Goal: Task Accomplishment & Management: Manage account settings

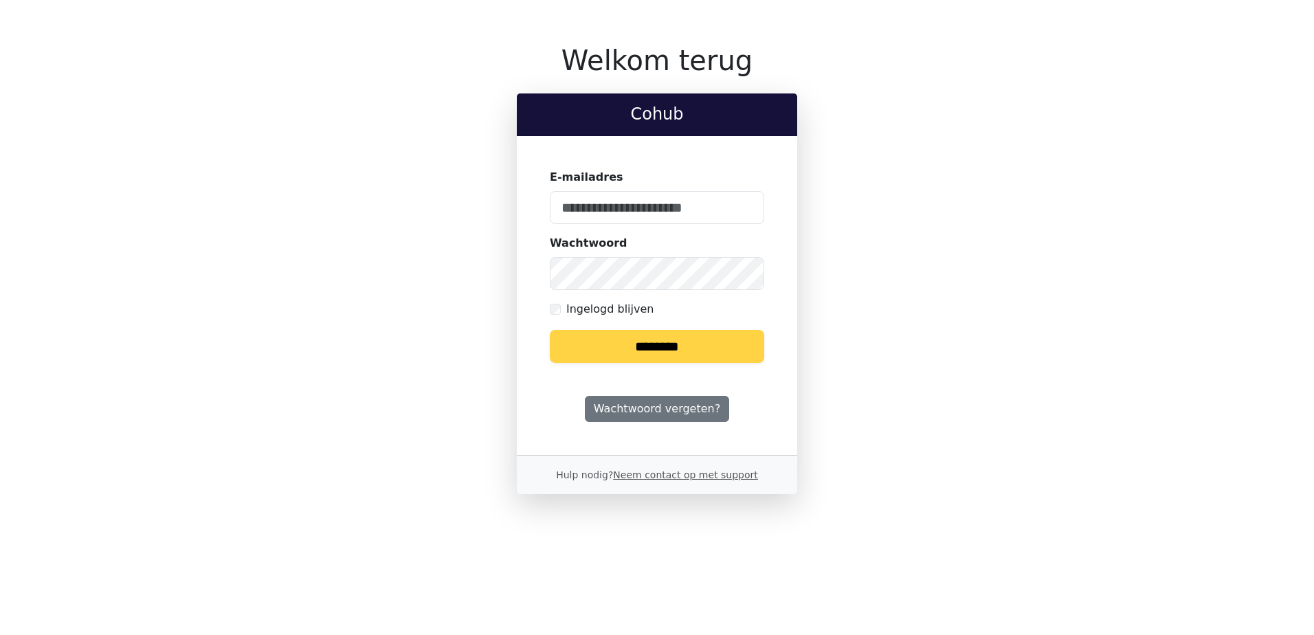
type input "**********"
click at [641, 349] on input "********" at bounding box center [657, 346] width 214 height 33
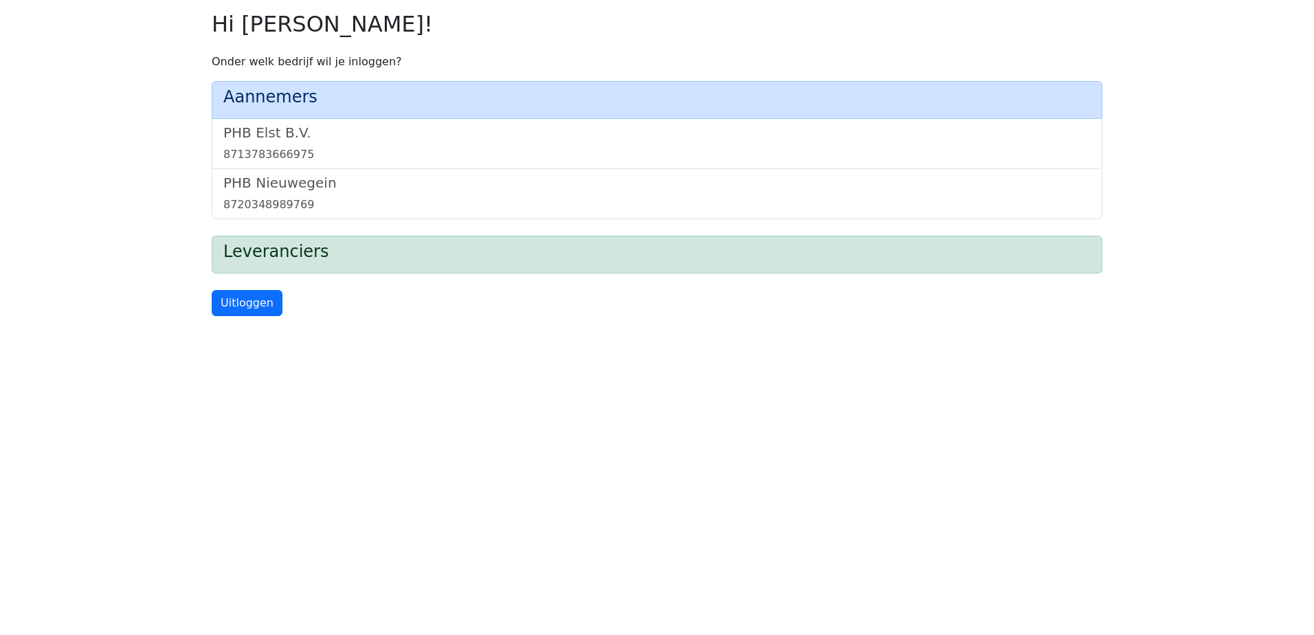
click at [263, 121] on div "PHB Elst B.V. 8713783666975" at bounding box center [657, 144] width 891 height 50
click at [257, 134] on h5 "PHB Elst B.V." at bounding box center [657, 132] width 868 height 16
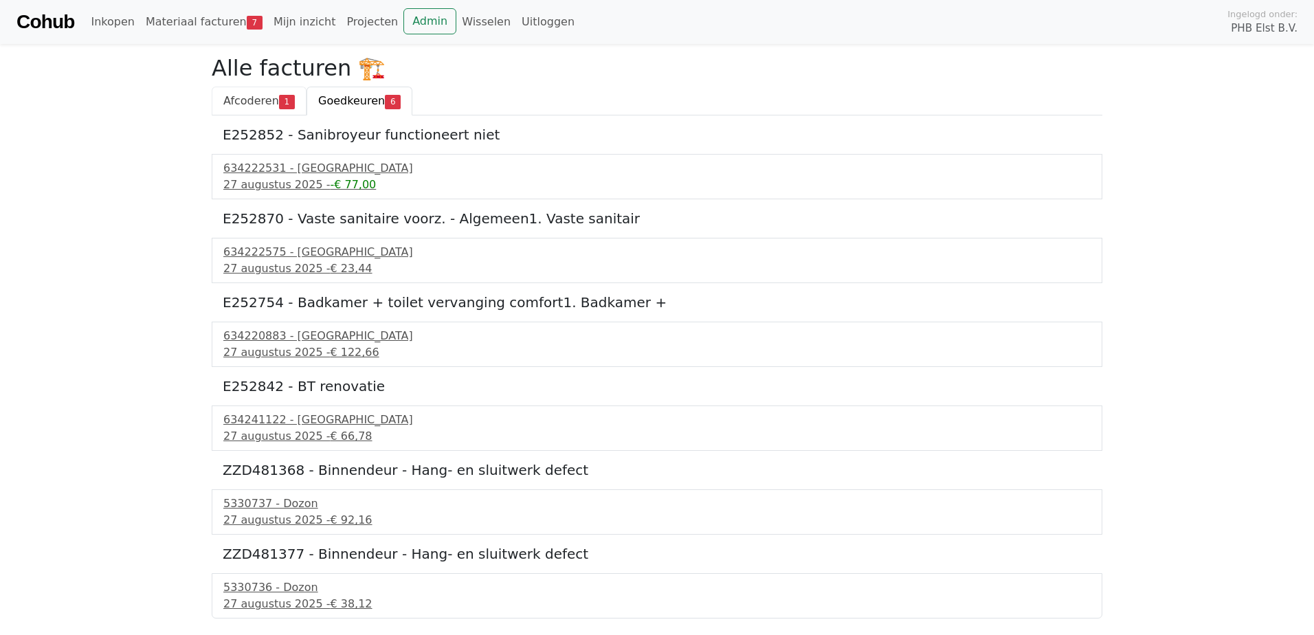
click at [263, 102] on span "Afcoderen" at bounding box center [251, 100] width 56 height 13
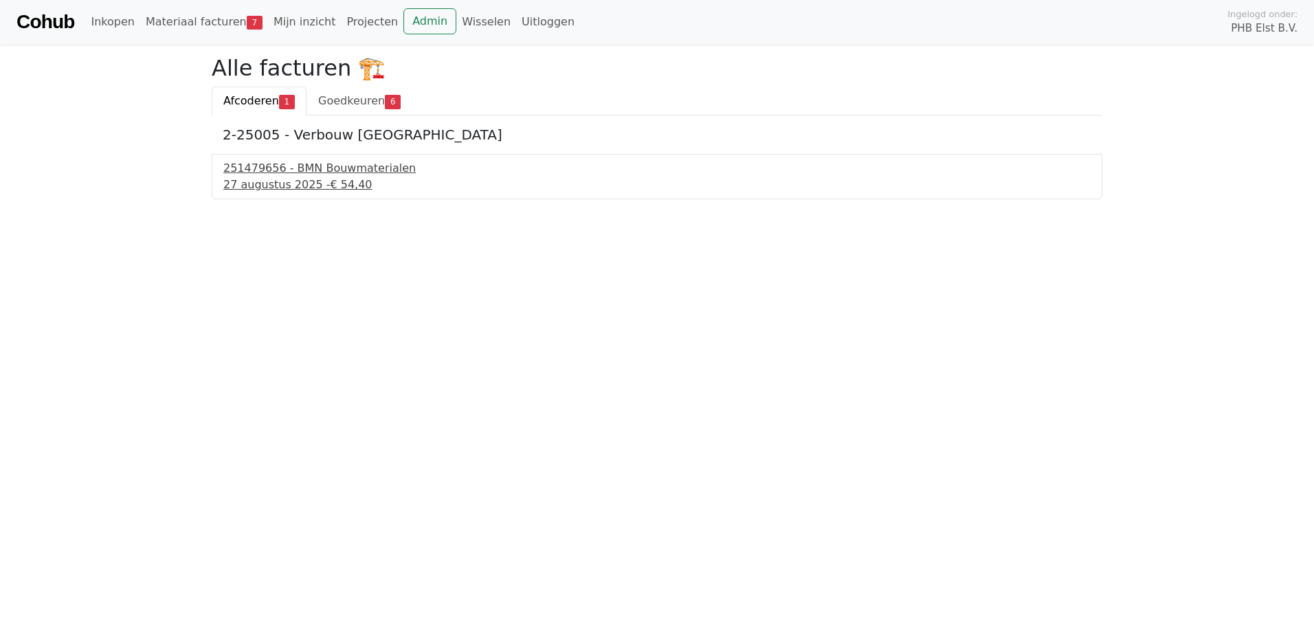
click at [269, 172] on div "251479656 - BMN Bouwmaterialen" at bounding box center [657, 168] width 868 height 16
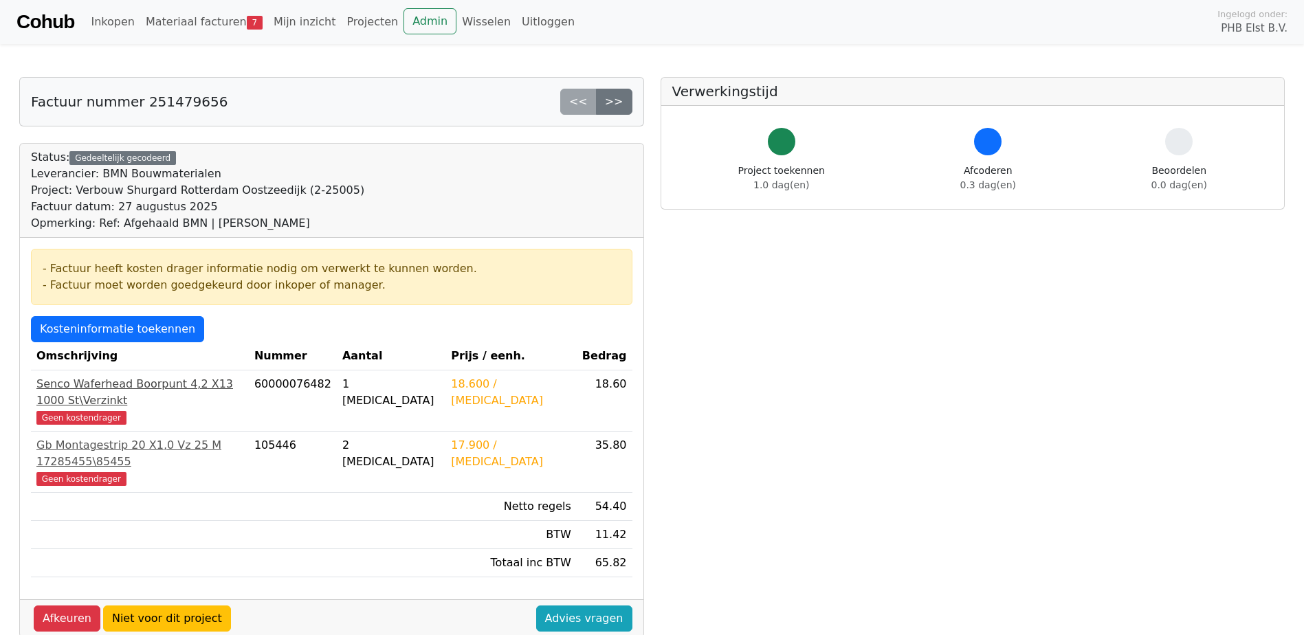
click at [71, 411] on span "Geen kostendrager" at bounding box center [81, 418] width 90 height 14
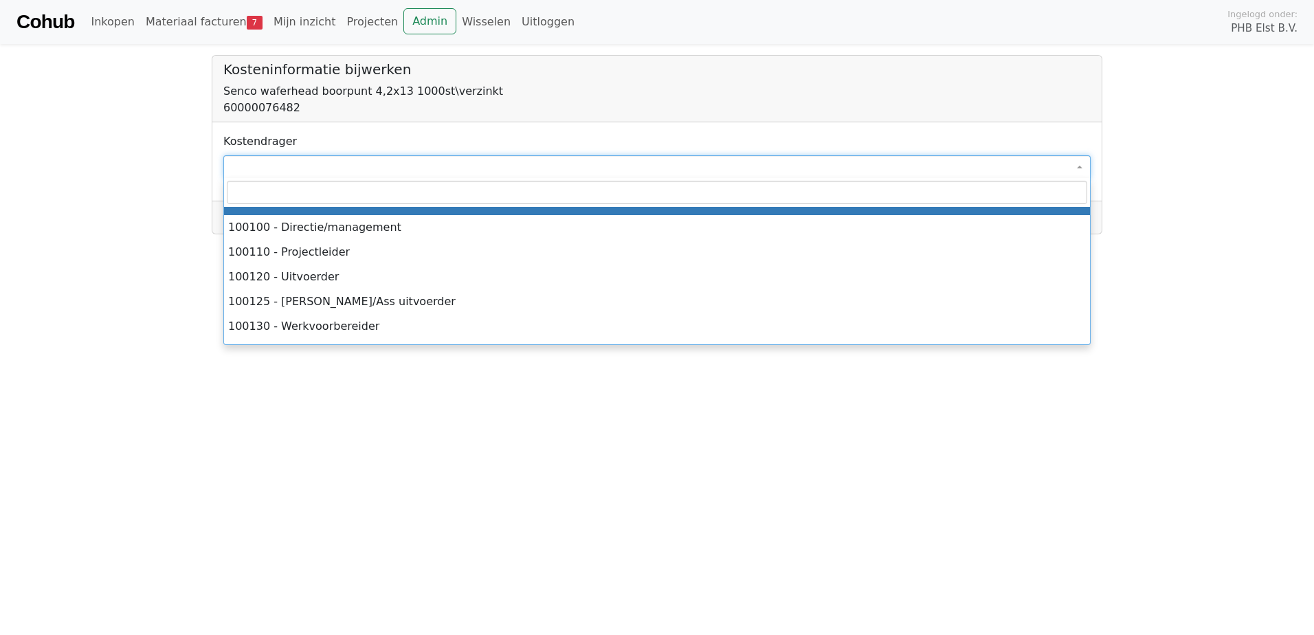
click at [346, 168] on span at bounding box center [657, 166] width 868 height 23
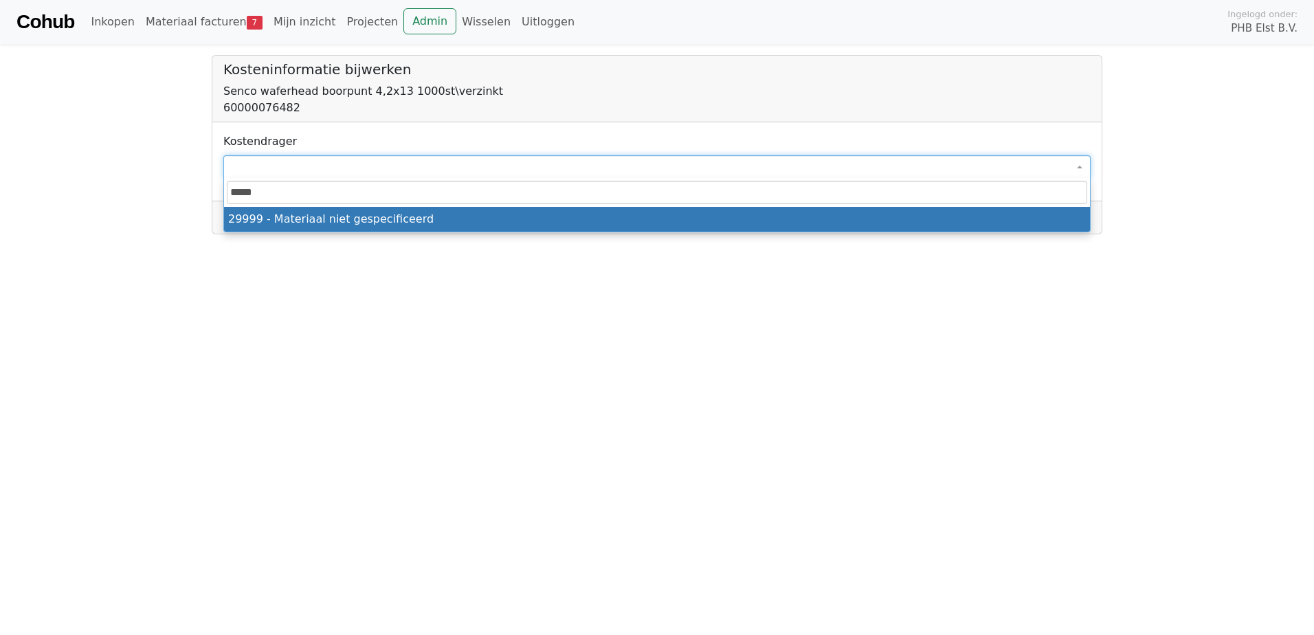
type input "*****"
select select "****"
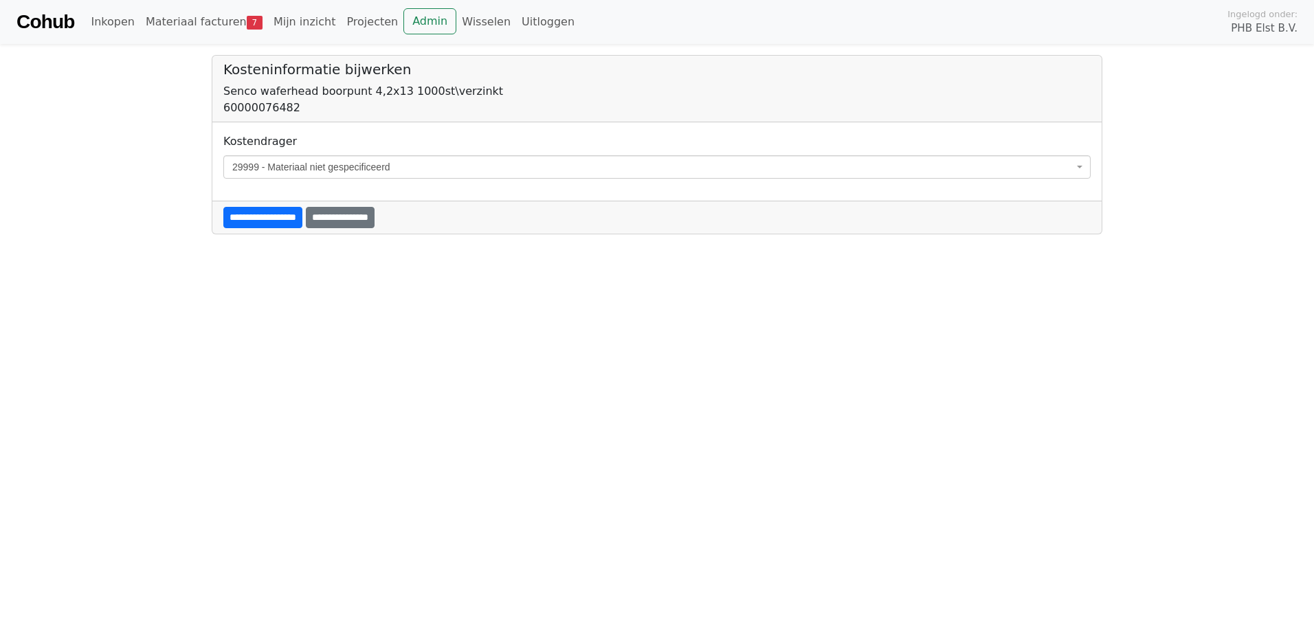
click at [251, 220] on input "**********" at bounding box center [262, 217] width 79 height 21
click at [247, 165] on span at bounding box center [657, 166] width 868 height 23
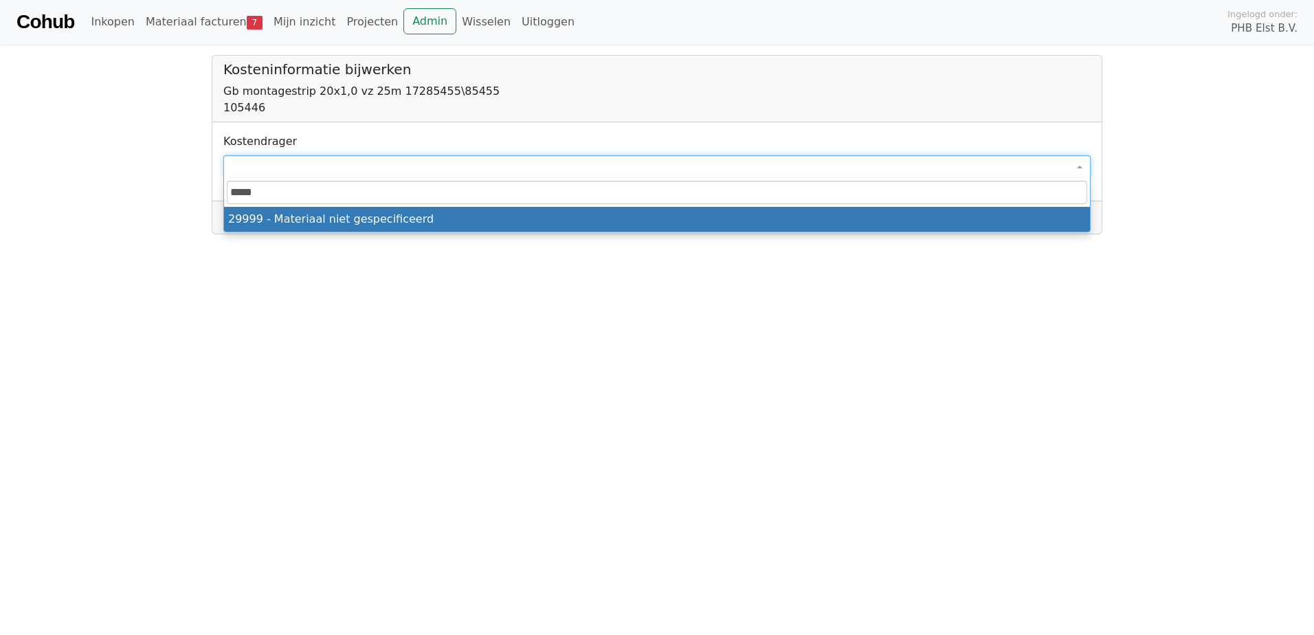
type input "*****"
select select "****"
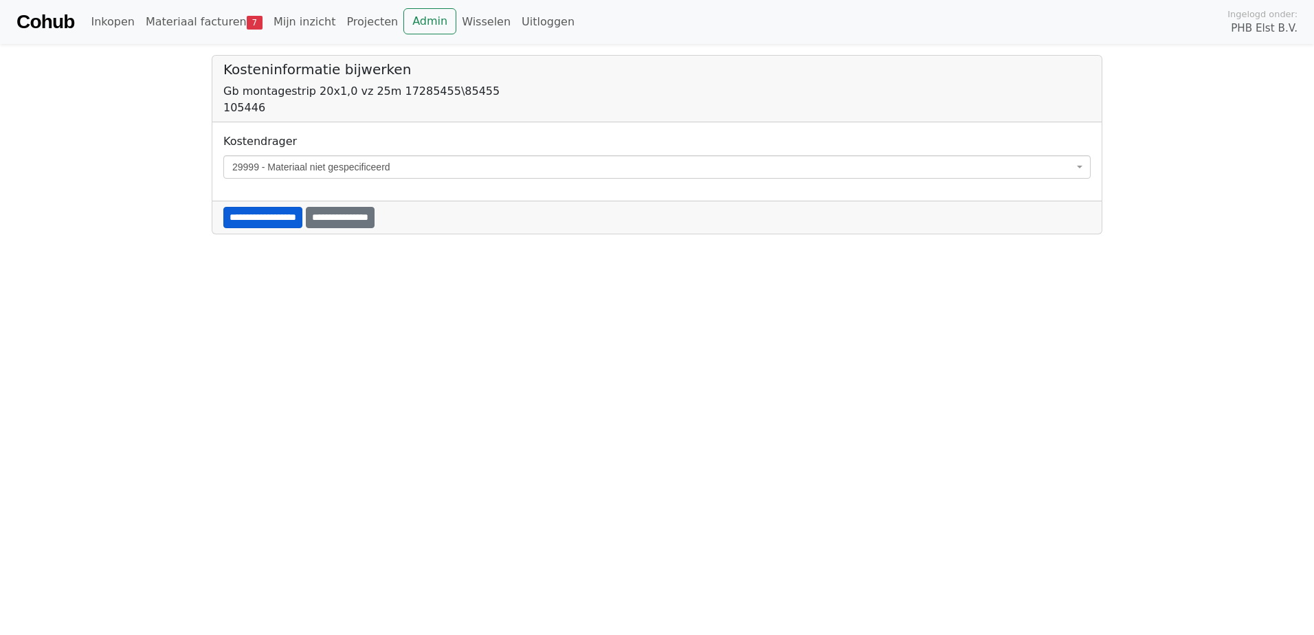
drag, startPoint x: 250, startPoint y: 231, endPoint x: 258, endPoint y: 221, distance: 12.2
click at [250, 230] on div "**********" at bounding box center [657, 217] width 890 height 33
click at [261, 204] on div "**********" at bounding box center [657, 217] width 890 height 33
click at [253, 213] on input "**********" at bounding box center [262, 217] width 79 height 21
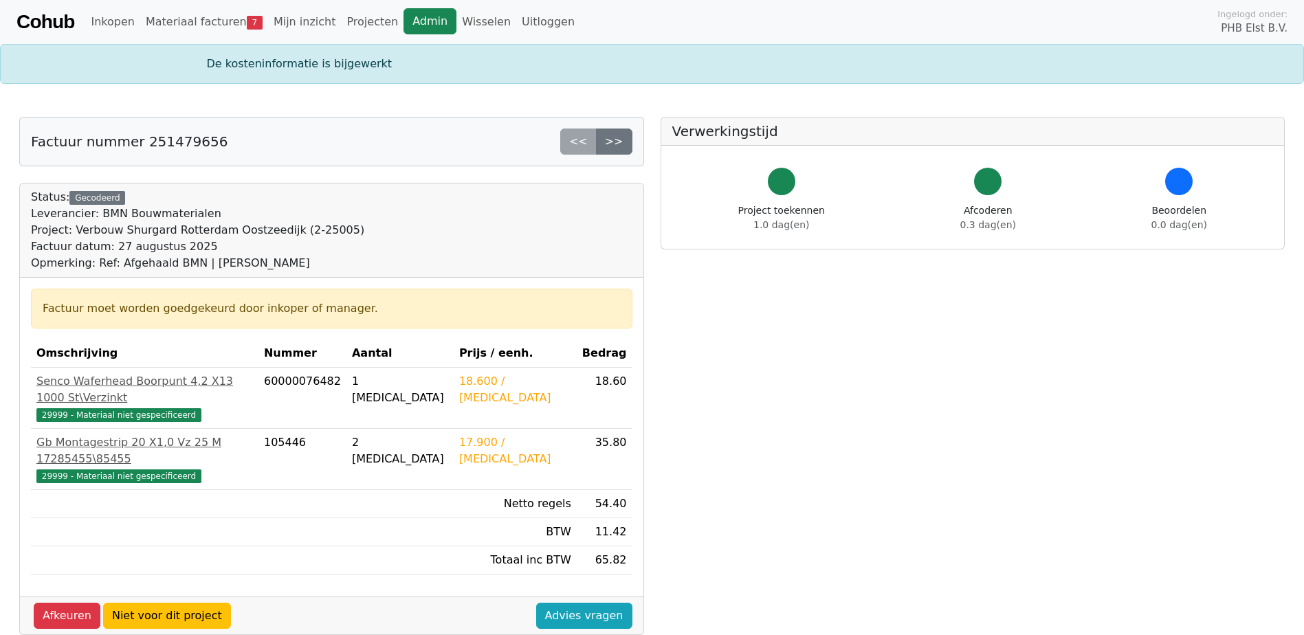
click at [404, 15] on link "Admin" at bounding box center [430, 21] width 53 height 26
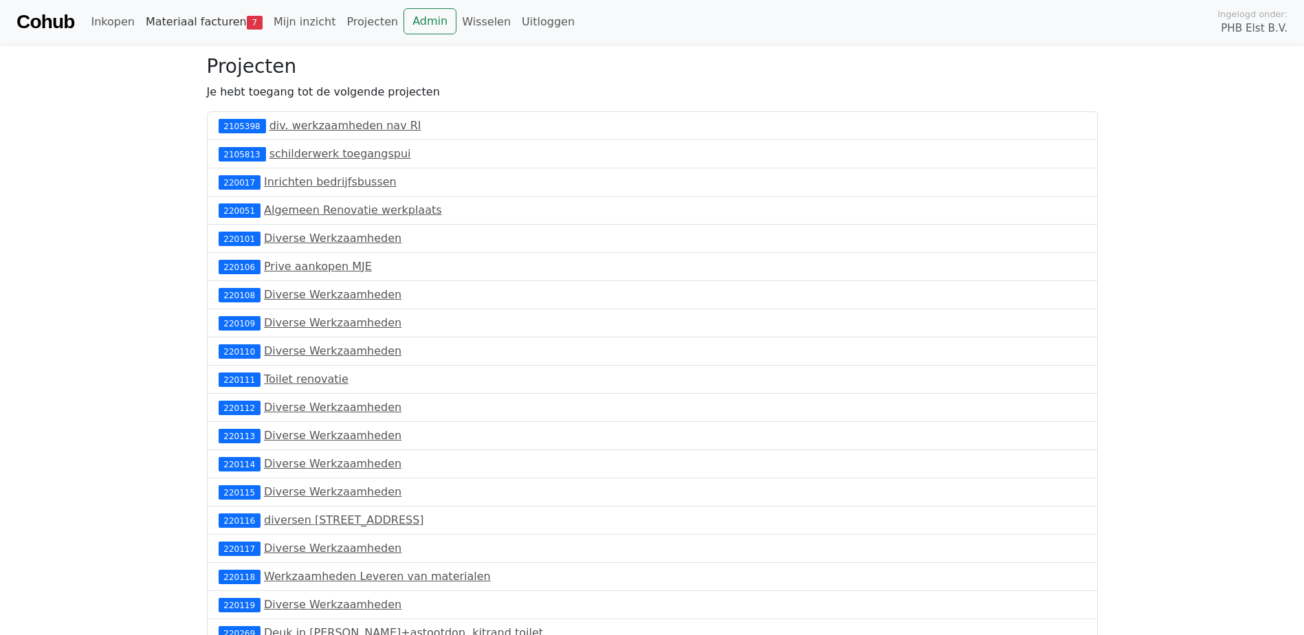
click at [225, 23] on link "Materiaal facturen 7" at bounding box center [204, 21] width 128 height 27
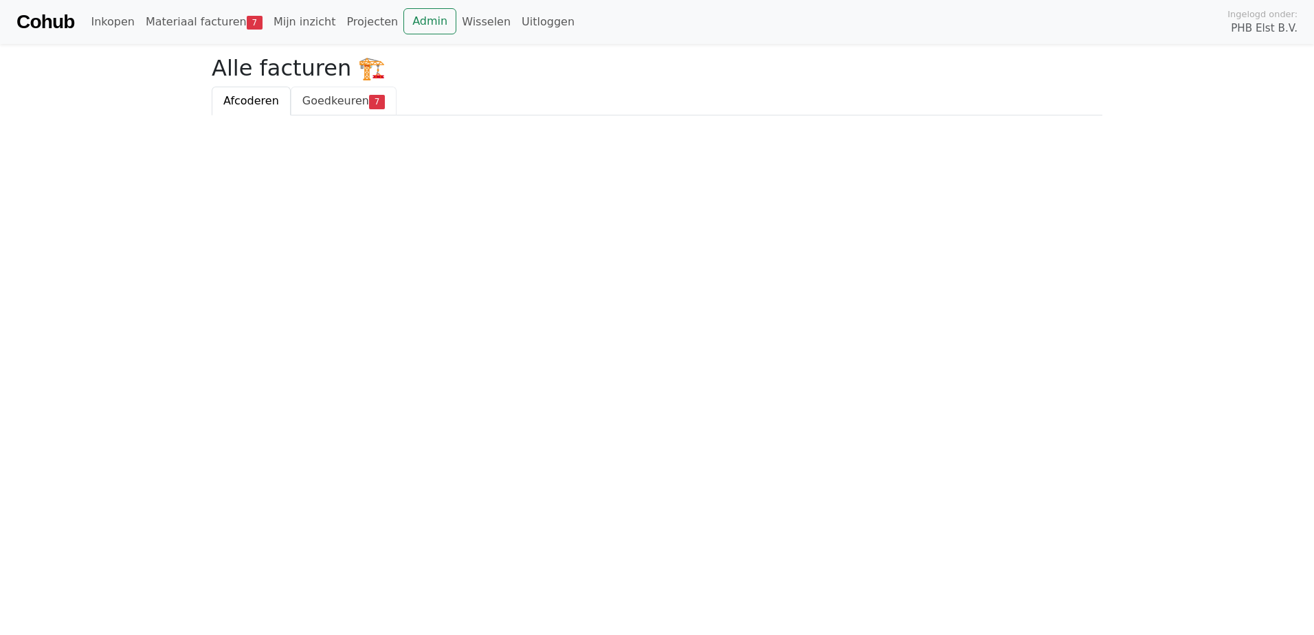
click at [332, 98] on span "Goedkeuren" at bounding box center [335, 100] width 67 height 13
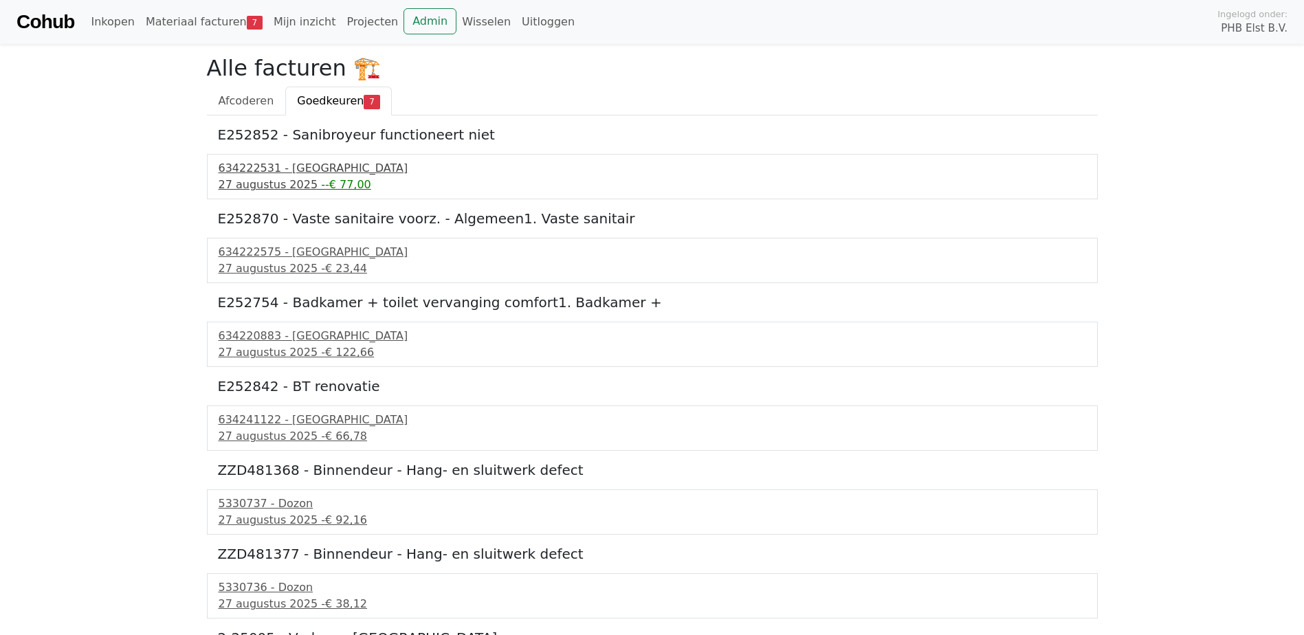
click at [291, 171] on div "634222531 - [GEOGRAPHIC_DATA]" at bounding box center [653, 168] width 868 height 16
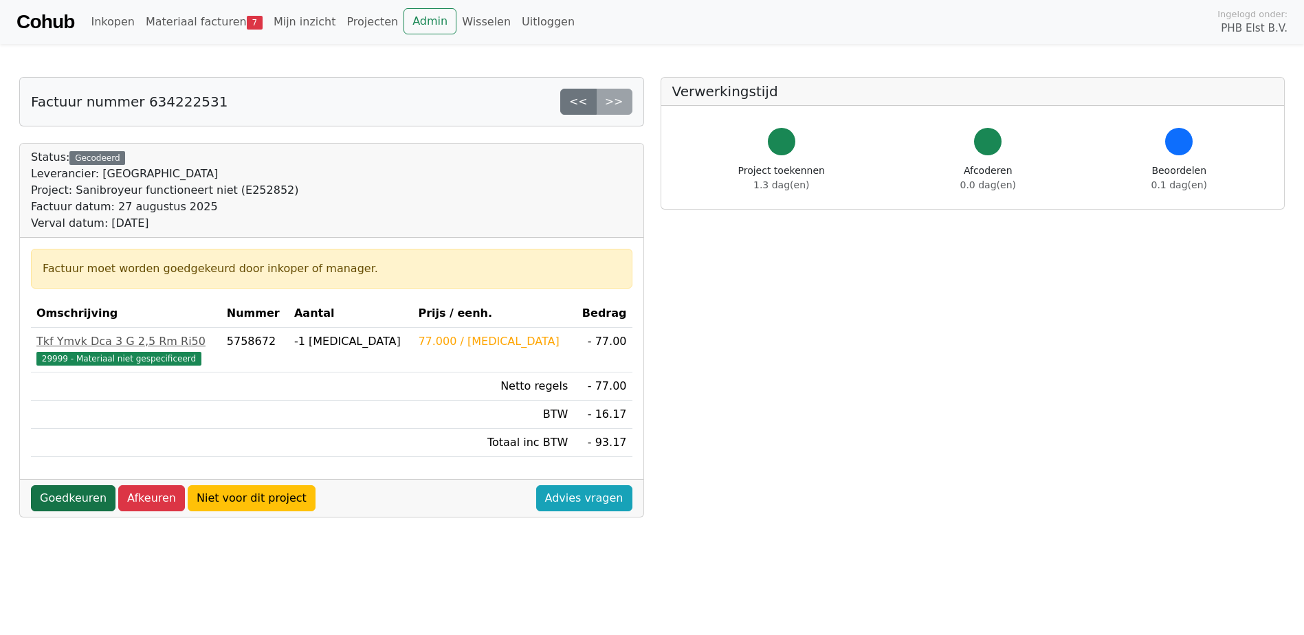
click at [75, 504] on link "Goedkeuren" at bounding box center [73, 498] width 85 height 26
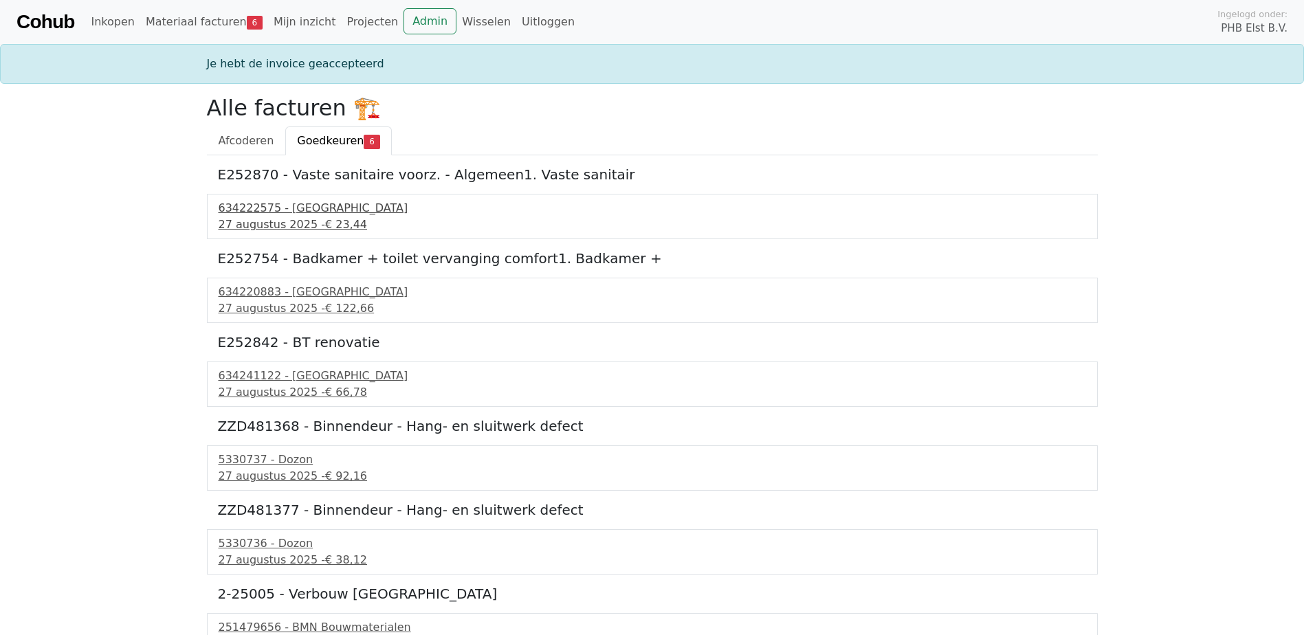
click at [255, 208] on div "634222575 - [GEOGRAPHIC_DATA]" at bounding box center [653, 208] width 868 height 16
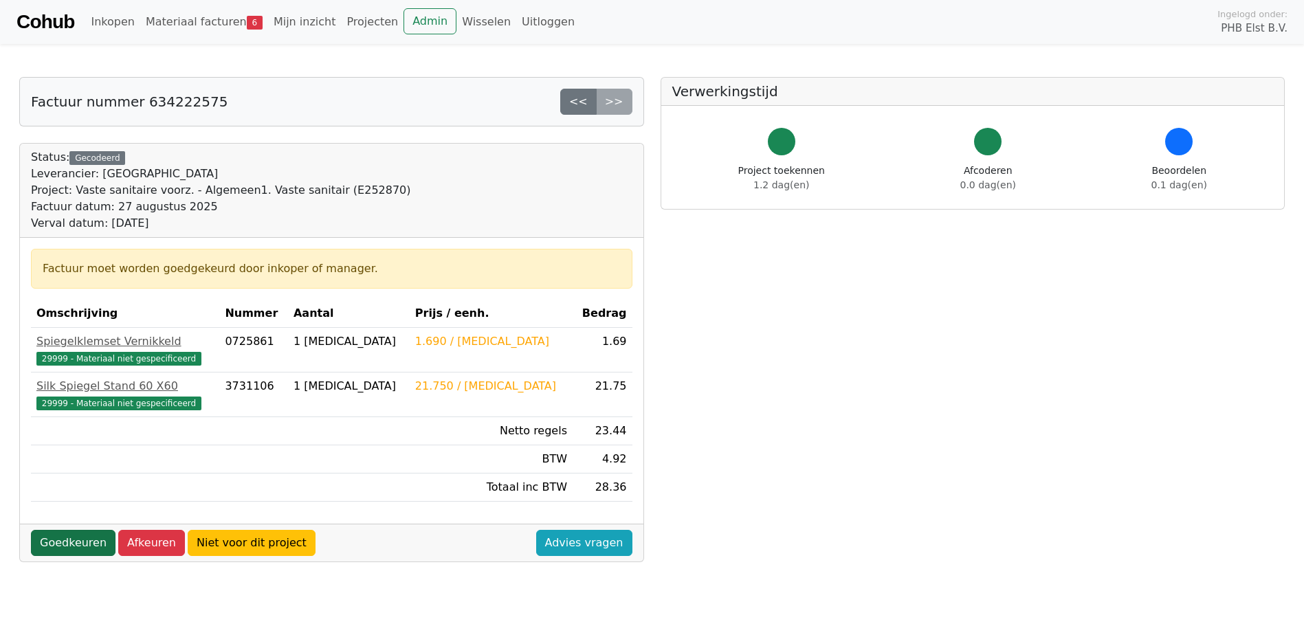
click at [56, 544] on link "Goedkeuren" at bounding box center [73, 543] width 85 height 26
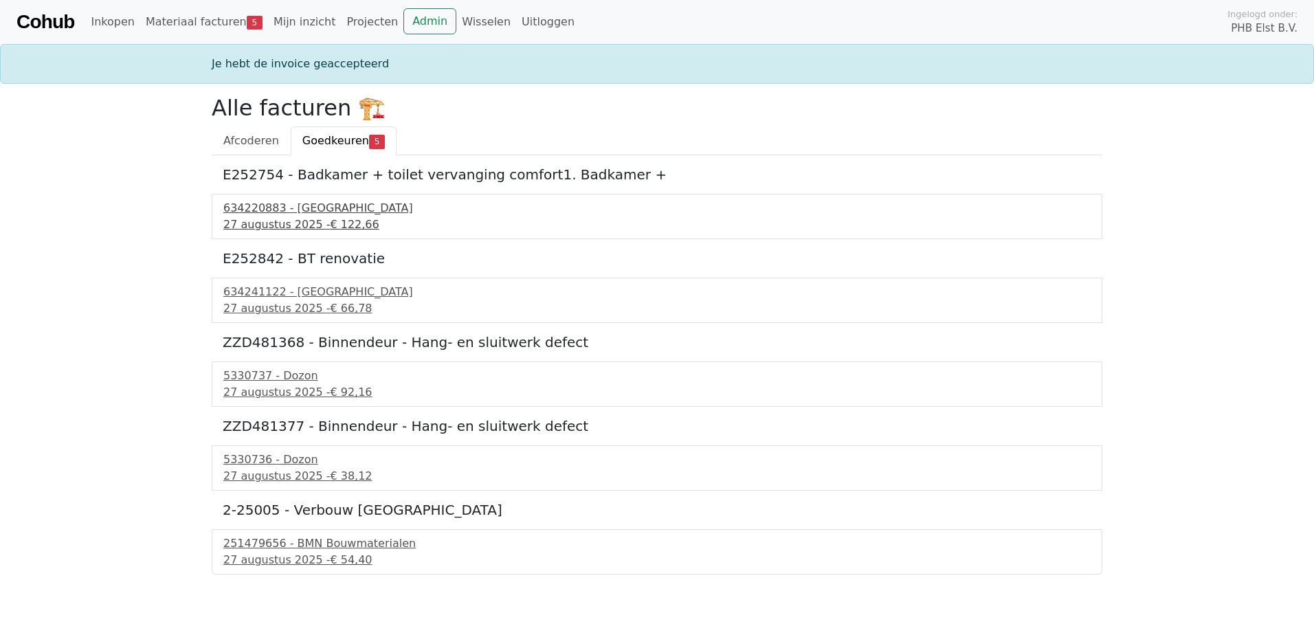
click at [310, 211] on div "634220883 - [GEOGRAPHIC_DATA]" at bounding box center [657, 208] width 868 height 16
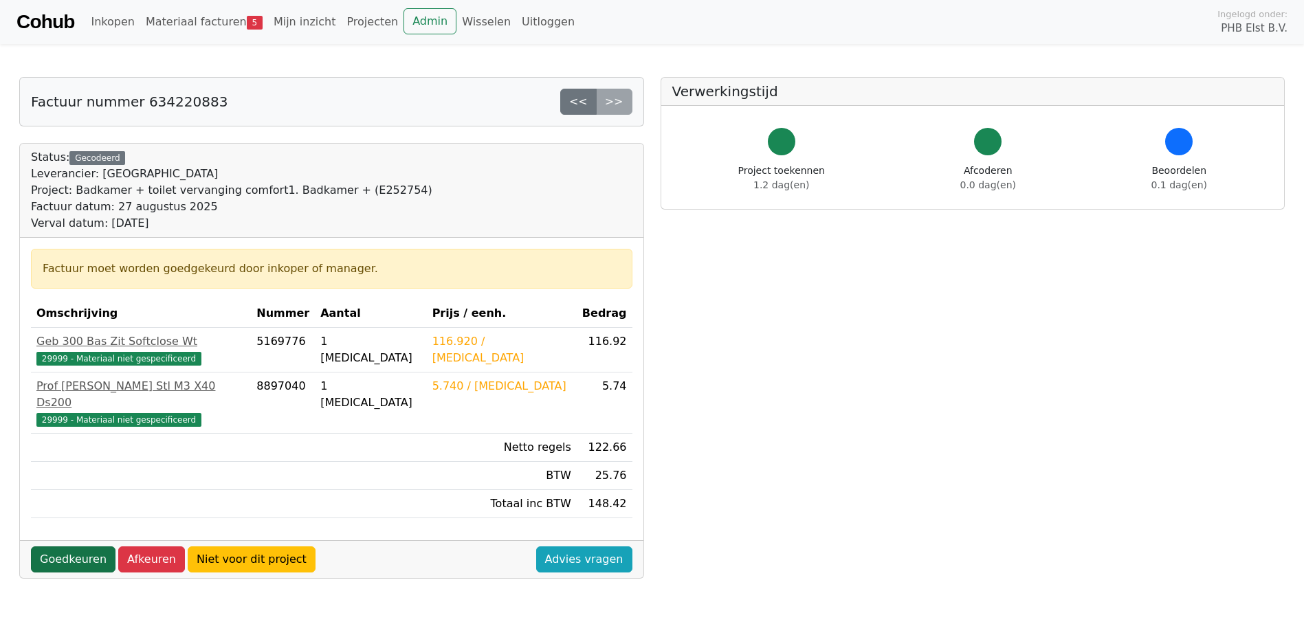
click at [70, 547] on link "Goedkeuren" at bounding box center [73, 560] width 85 height 26
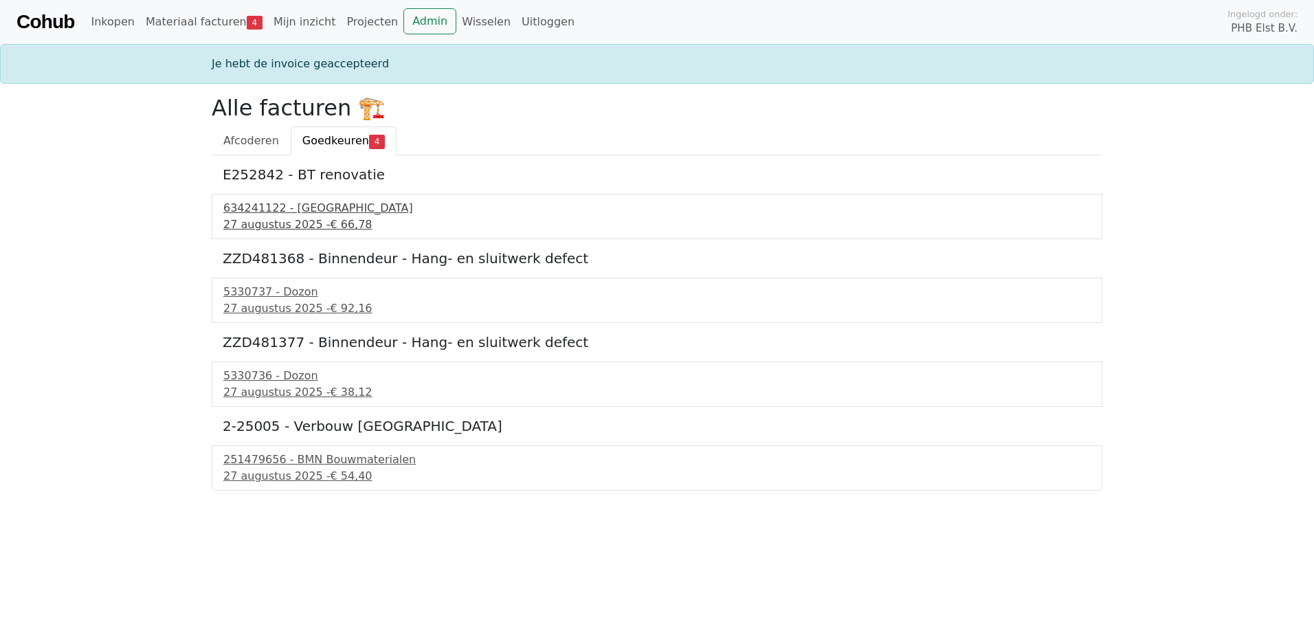
click at [255, 209] on div "634241122 - Technische Unie" at bounding box center [657, 208] width 868 height 16
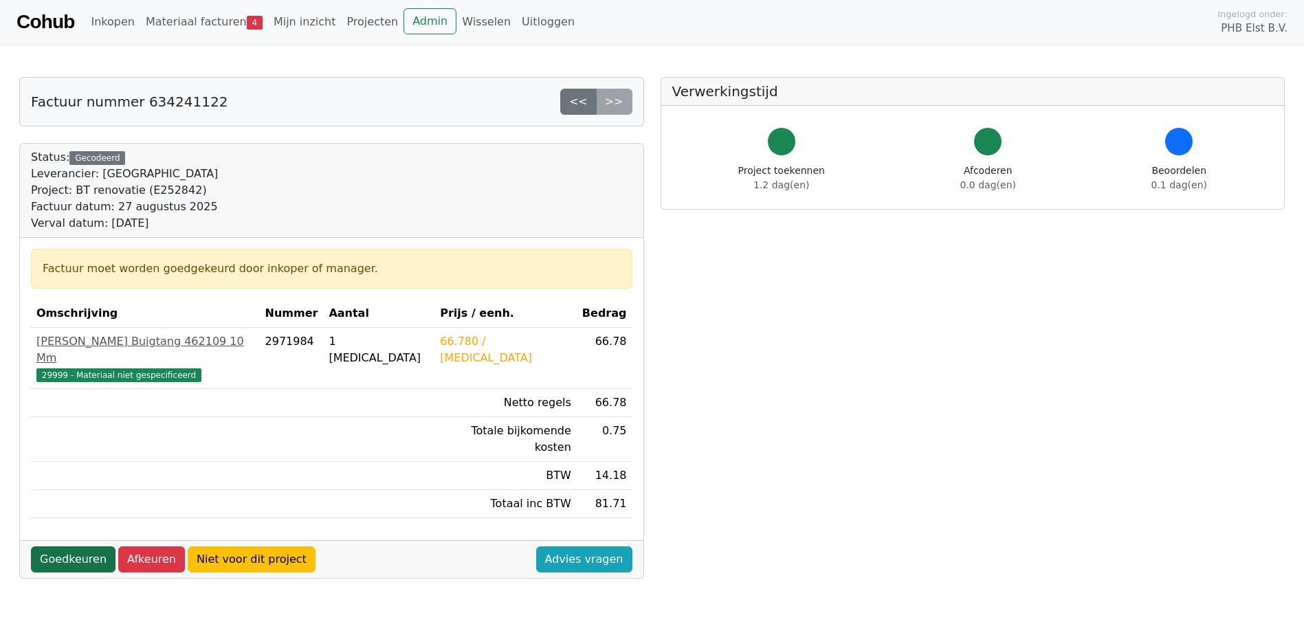
click at [82, 547] on link "Goedkeuren" at bounding box center [73, 560] width 85 height 26
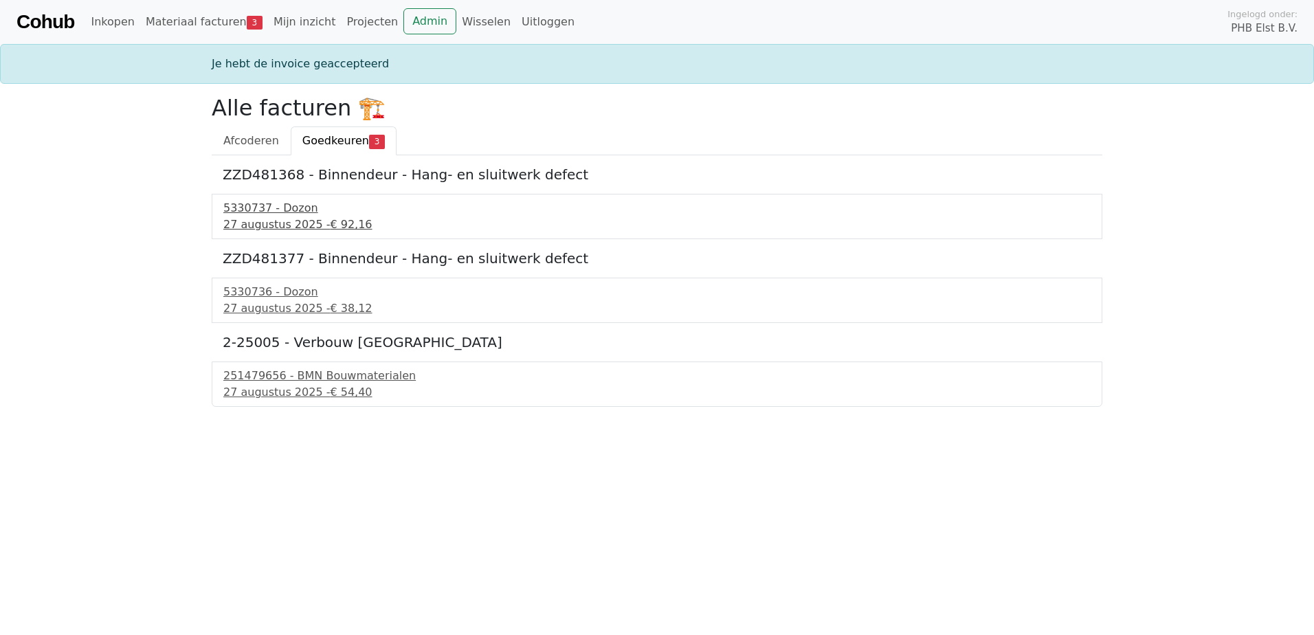
click at [261, 215] on div "5330737 - Dozon" at bounding box center [657, 208] width 868 height 16
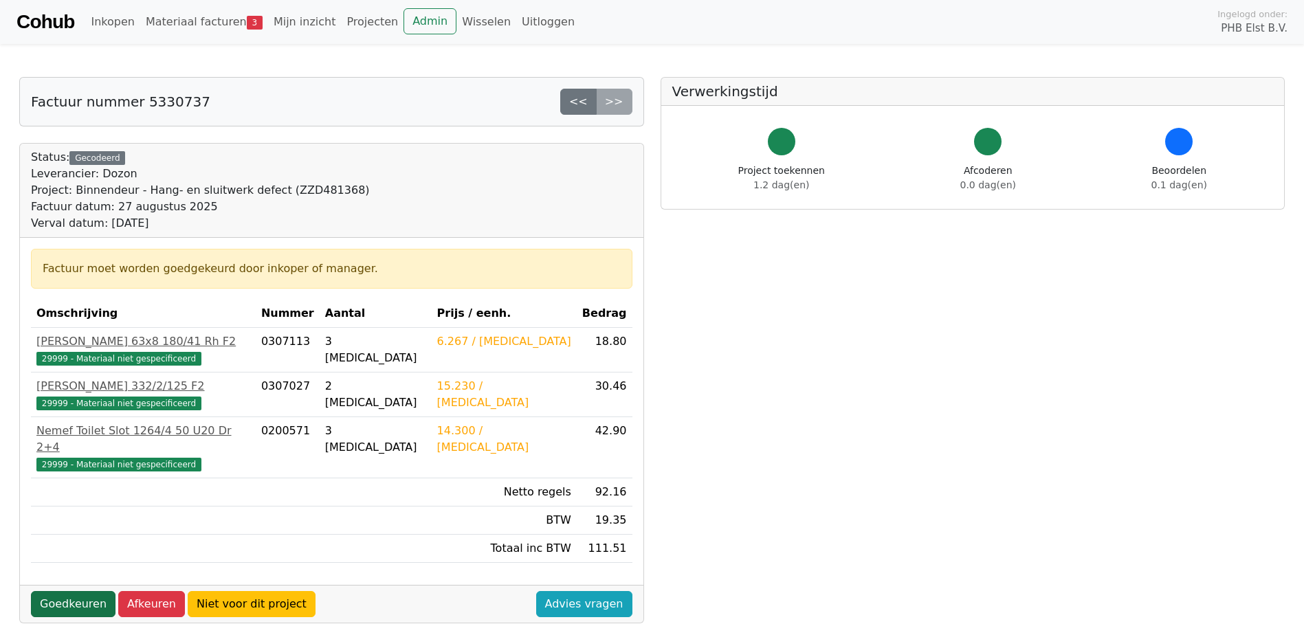
click at [79, 591] on link "Goedkeuren" at bounding box center [73, 604] width 85 height 26
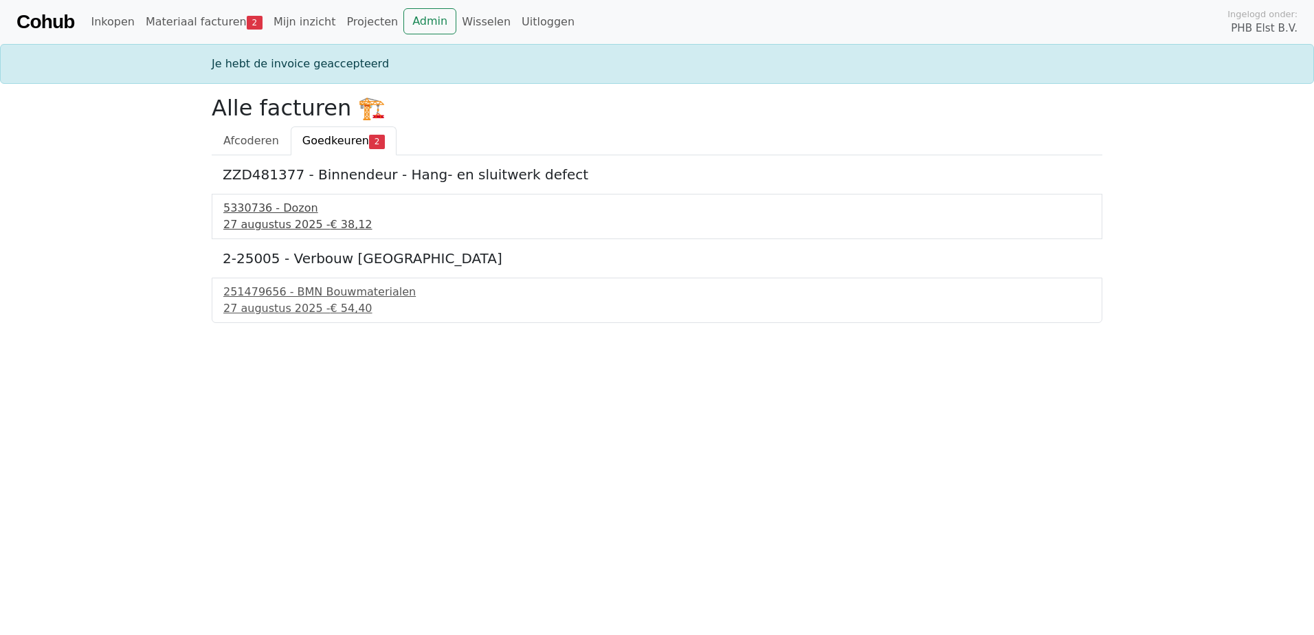
click at [252, 216] on div "5330736 - Dozon" at bounding box center [657, 208] width 868 height 16
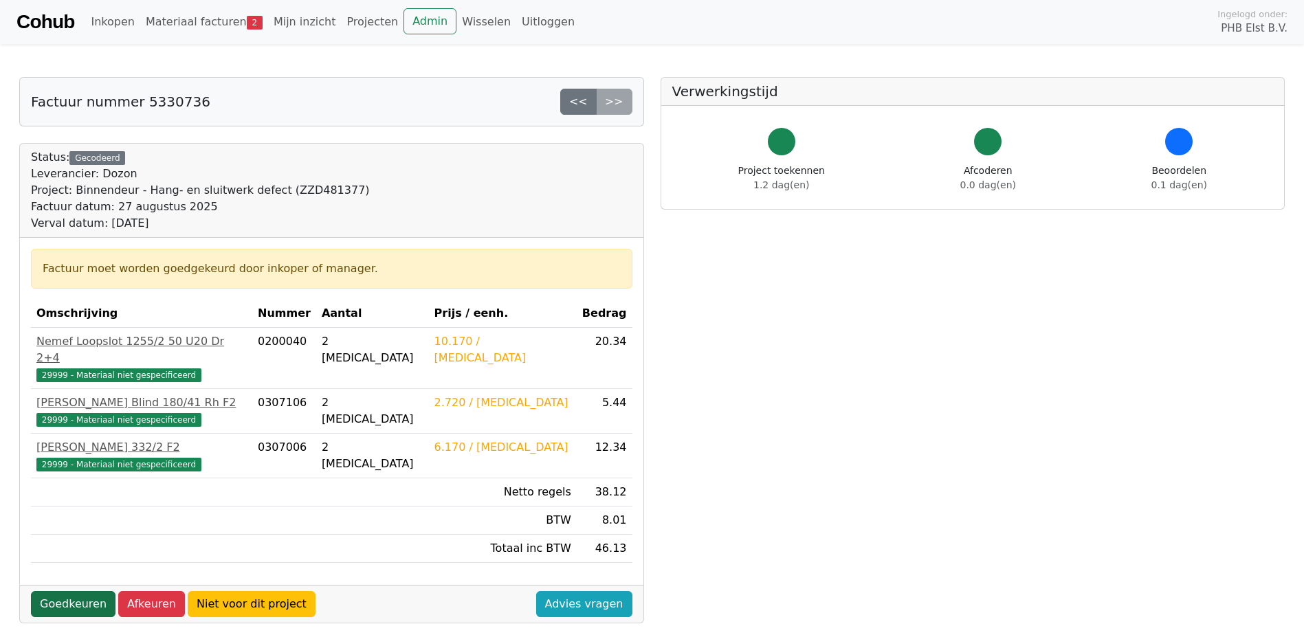
click at [65, 591] on link "Goedkeuren" at bounding box center [73, 604] width 85 height 26
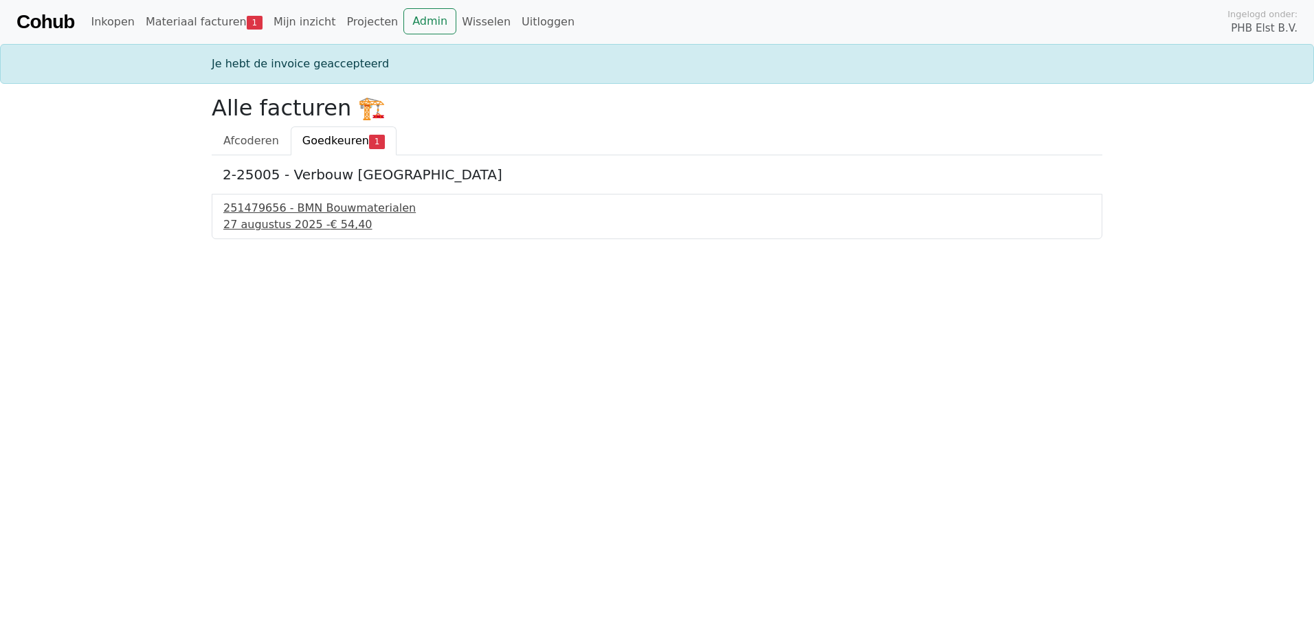
click at [279, 217] on div "[DATE] - € 54,40" at bounding box center [657, 225] width 868 height 16
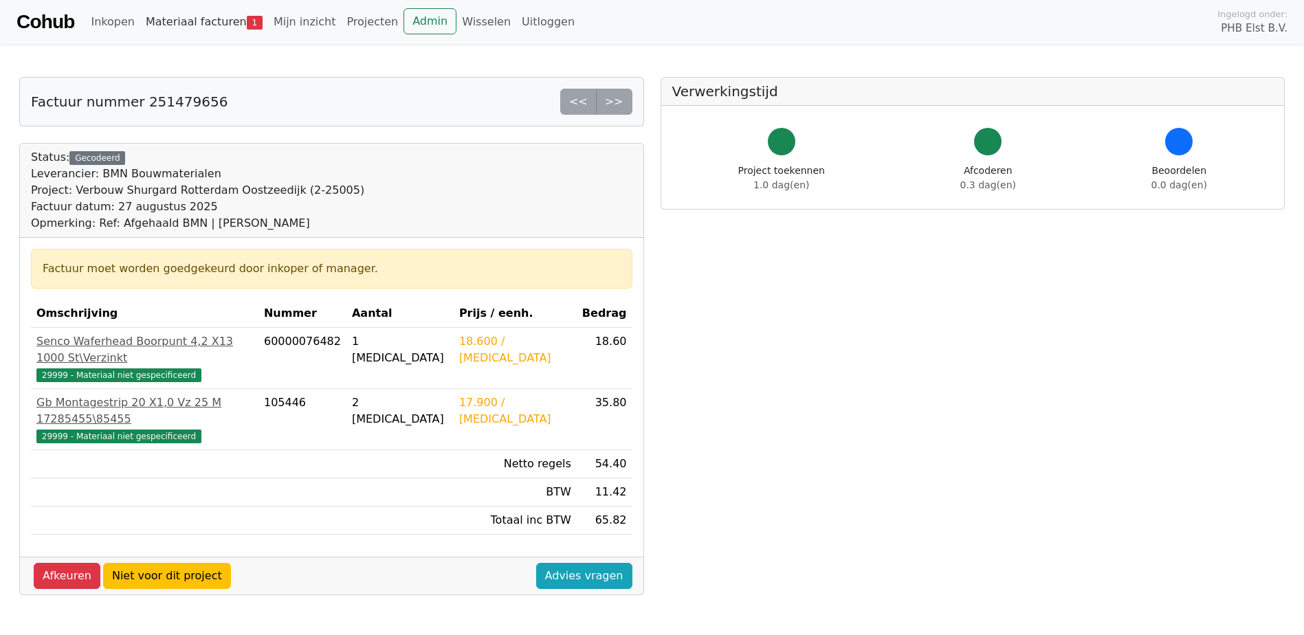
click at [208, 12] on link "Materiaal facturen 1" at bounding box center [204, 21] width 128 height 27
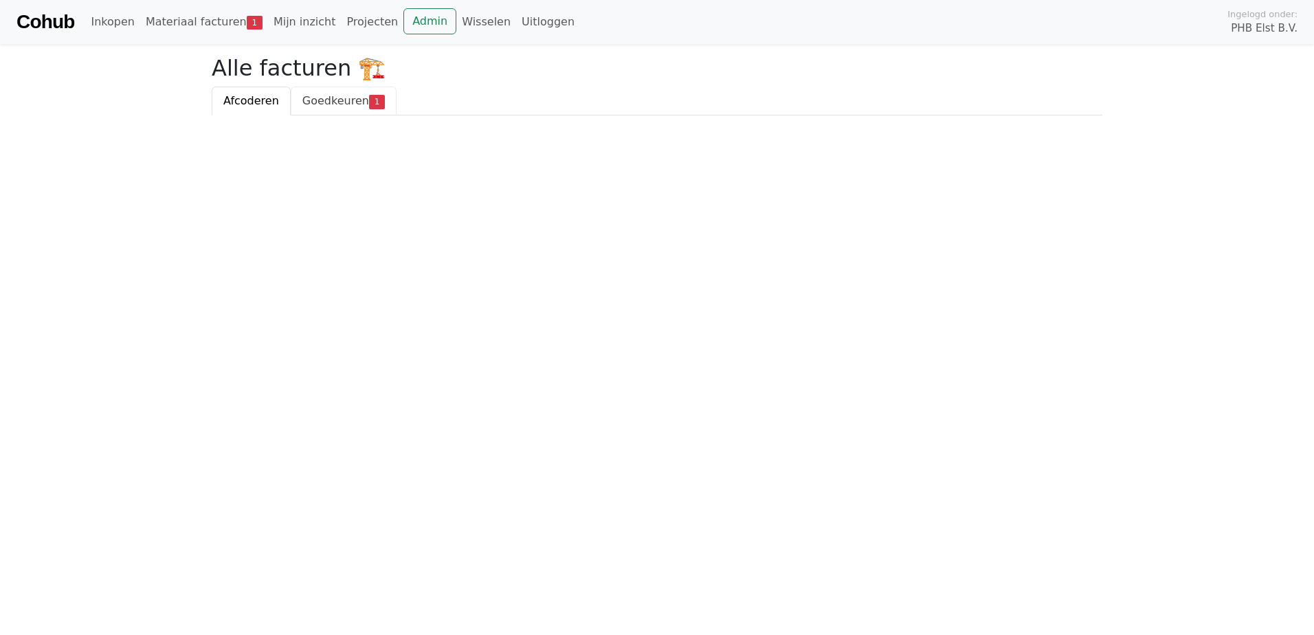
click at [354, 98] on span "Goedkeuren" at bounding box center [335, 100] width 67 height 13
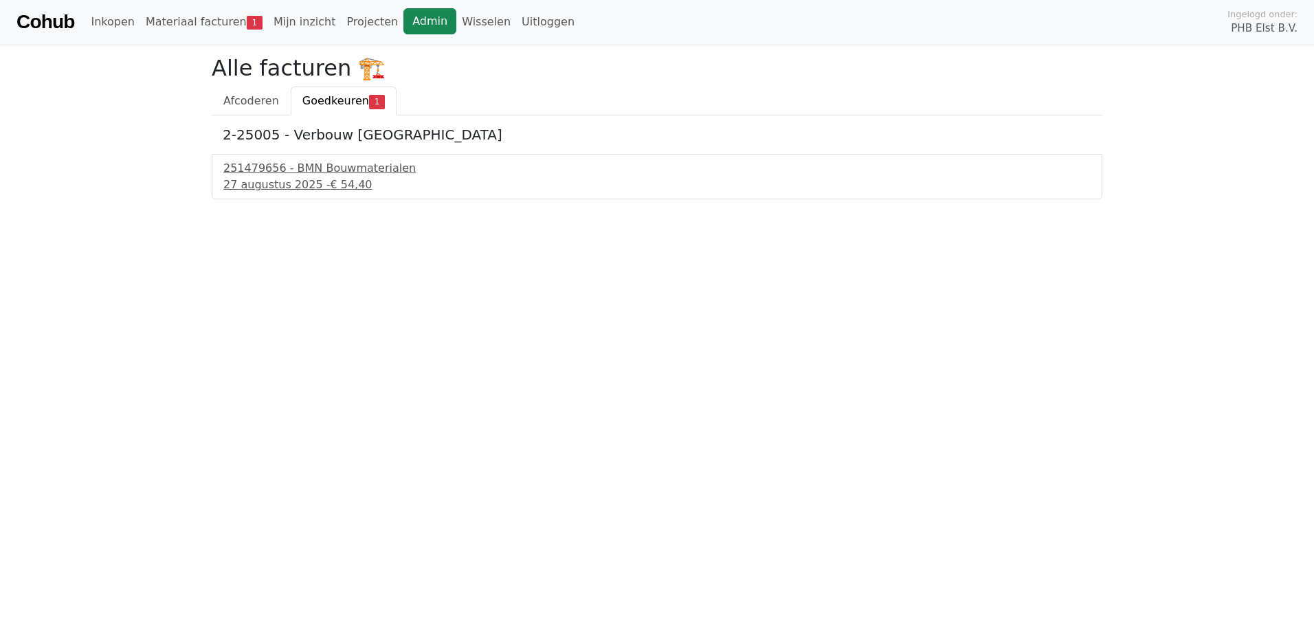
click at [404, 27] on link "Admin" at bounding box center [430, 21] width 53 height 26
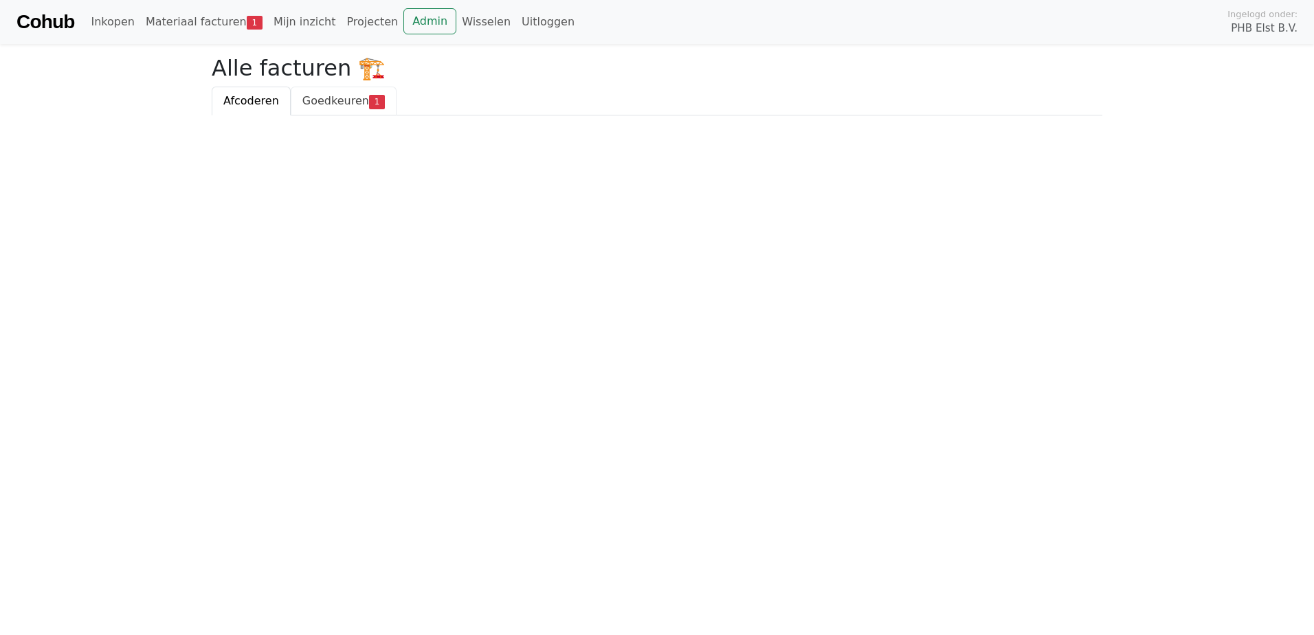
click at [311, 96] on span "Goedkeuren" at bounding box center [335, 100] width 67 height 13
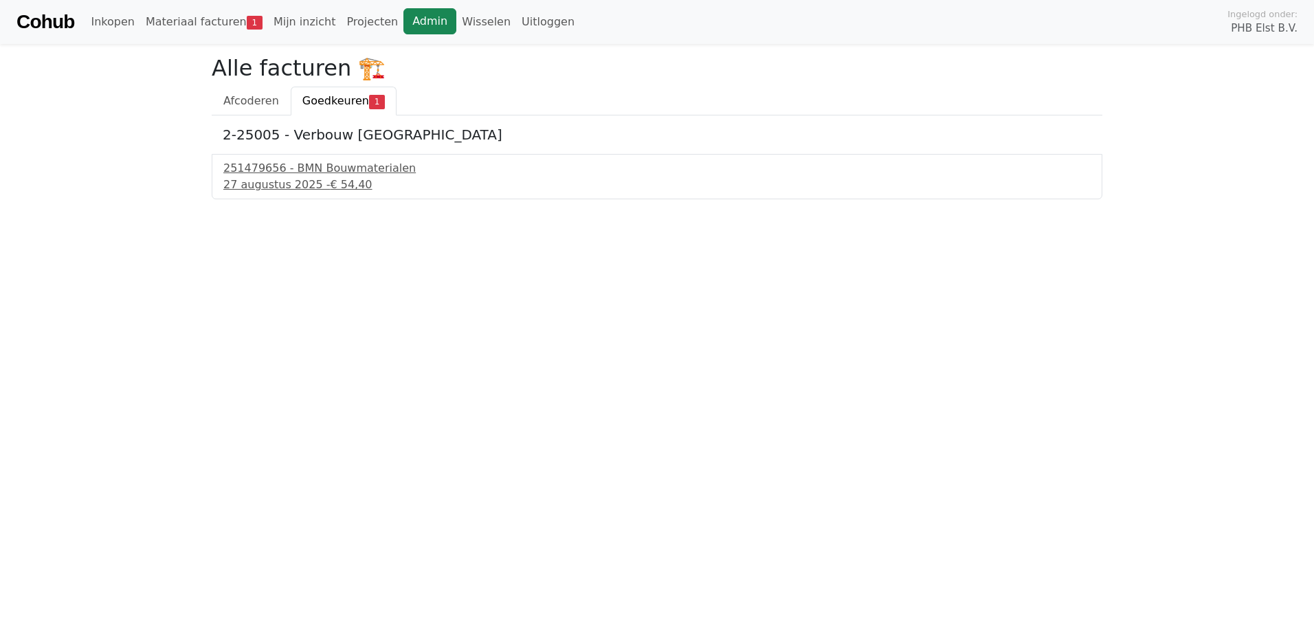
click at [404, 24] on link "Admin" at bounding box center [430, 21] width 53 height 26
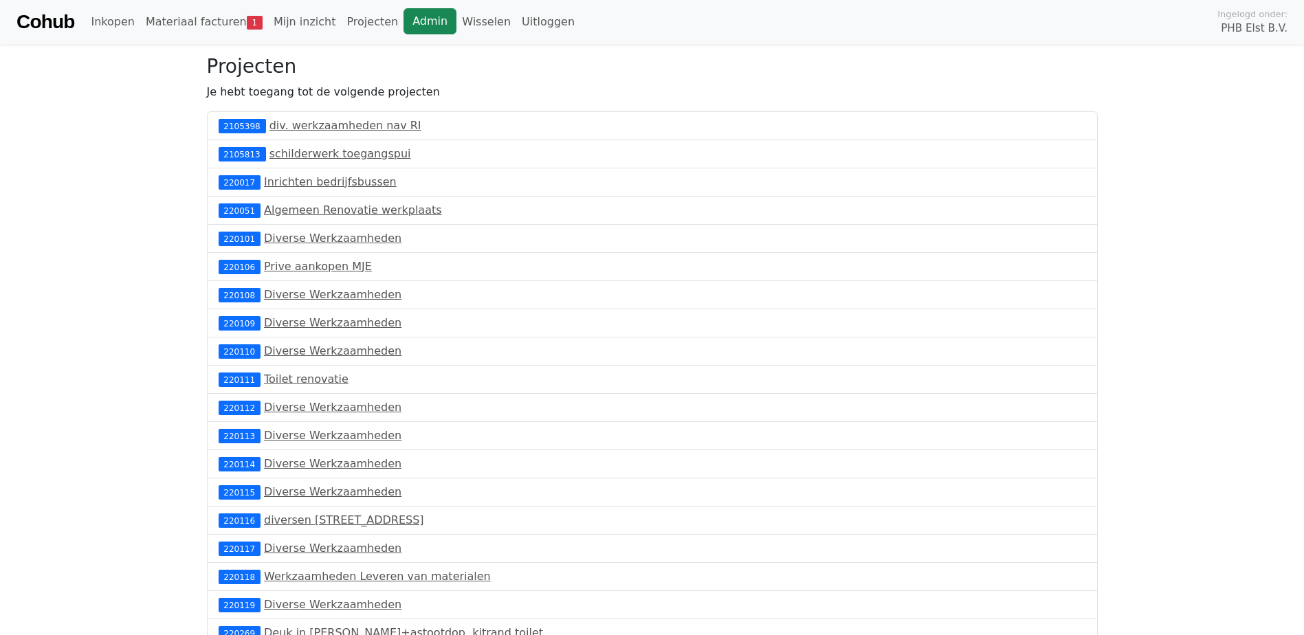
click at [409, 19] on link "Admin" at bounding box center [430, 21] width 53 height 26
click at [405, 20] on link "Admin" at bounding box center [430, 21] width 53 height 26
click at [404, 20] on link "Admin" at bounding box center [430, 21] width 53 height 26
click at [212, 16] on link "Materiaal facturen 4" at bounding box center [204, 21] width 128 height 27
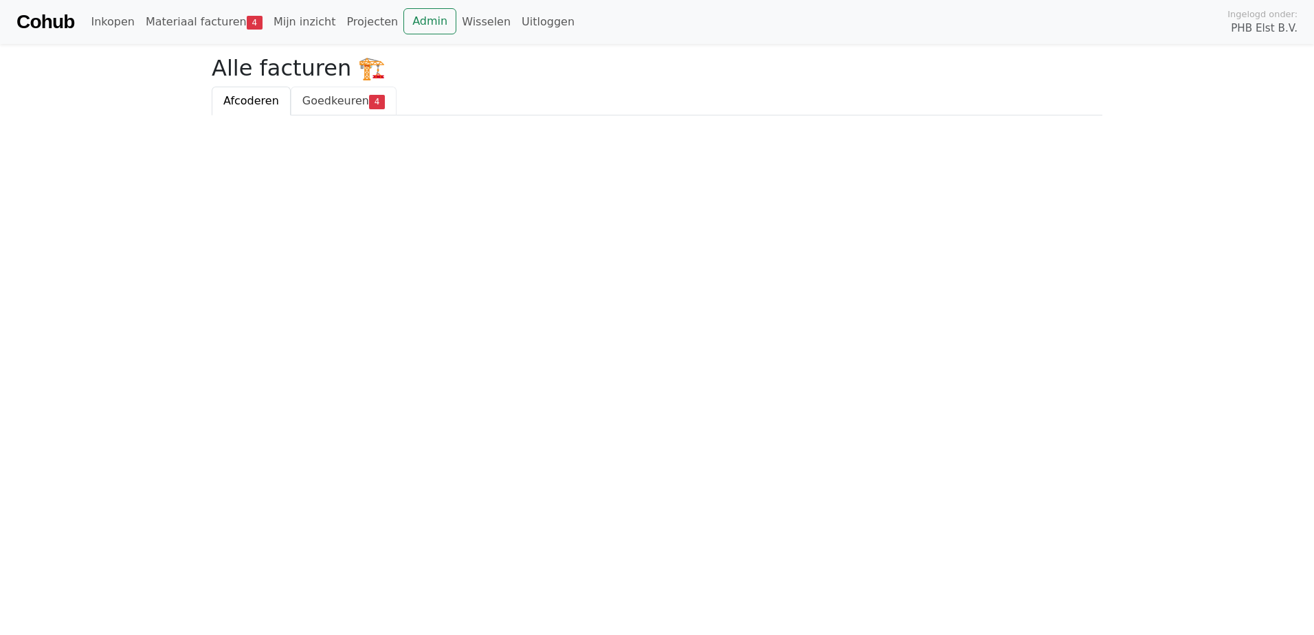
click at [333, 100] on span "Goedkeuren" at bounding box center [335, 100] width 67 height 13
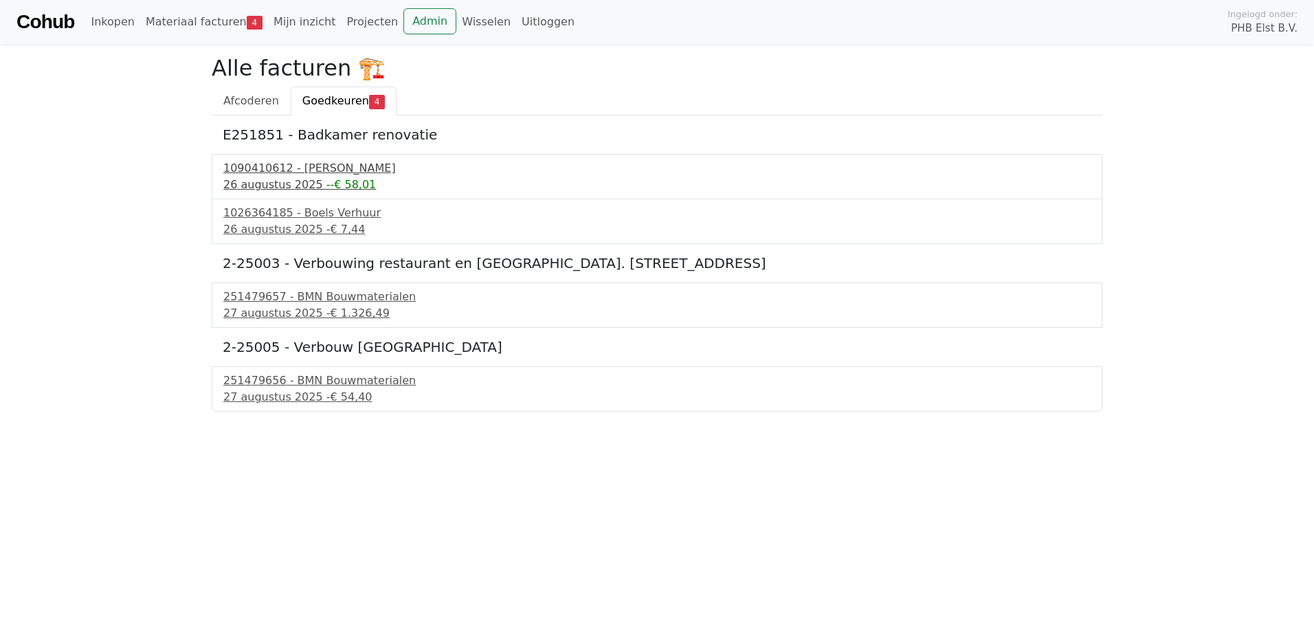
click at [270, 179] on div "26 augustus 2025 - -€ 58,01" at bounding box center [657, 185] width 868 height 16
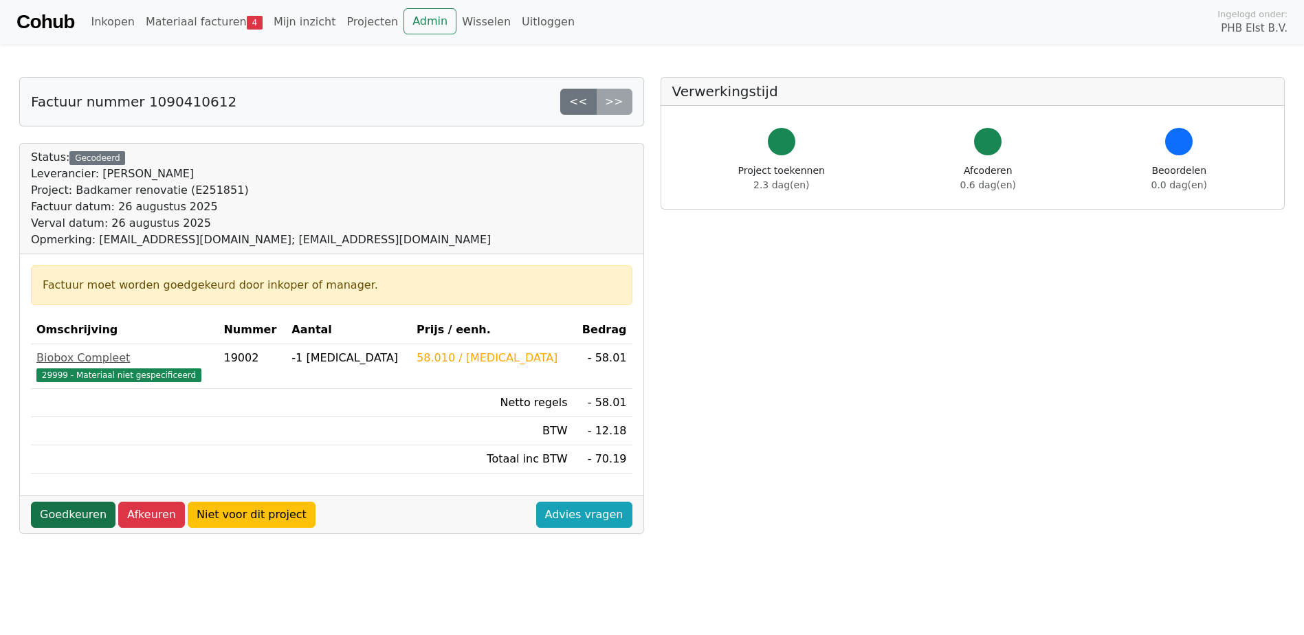
click at [53, 517] on link "Goedkeuren" at bounding box center [73, 515] width 85 height 26
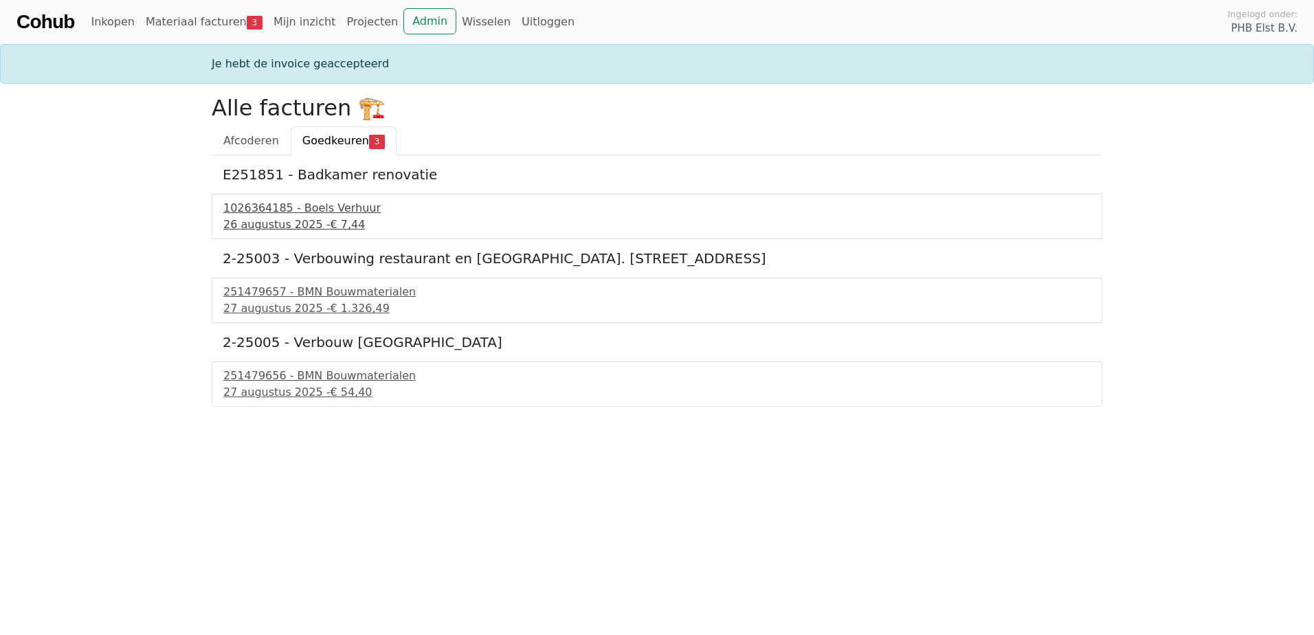
click at [261, 209] on div "1026364185 - Boels Verhuur" at bounding box center [657, 208] width 868 height 16
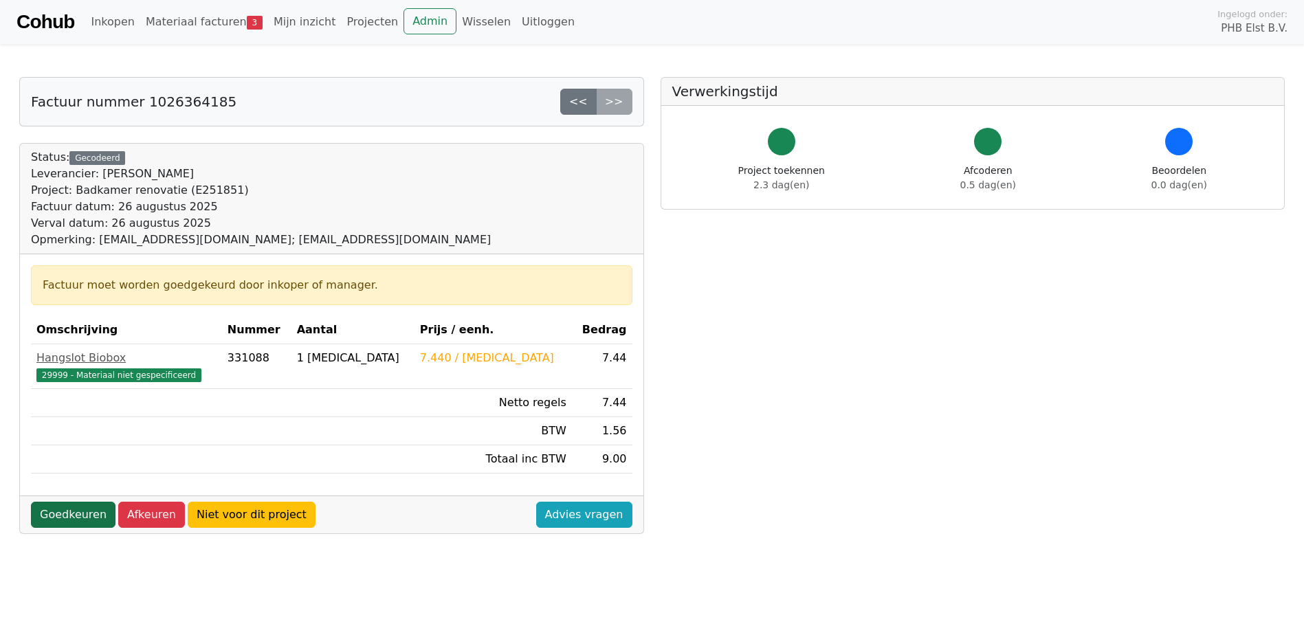
click at [68, 517] on link "Goedkeuren" at bounding box center [73, 515] width 85 height 26
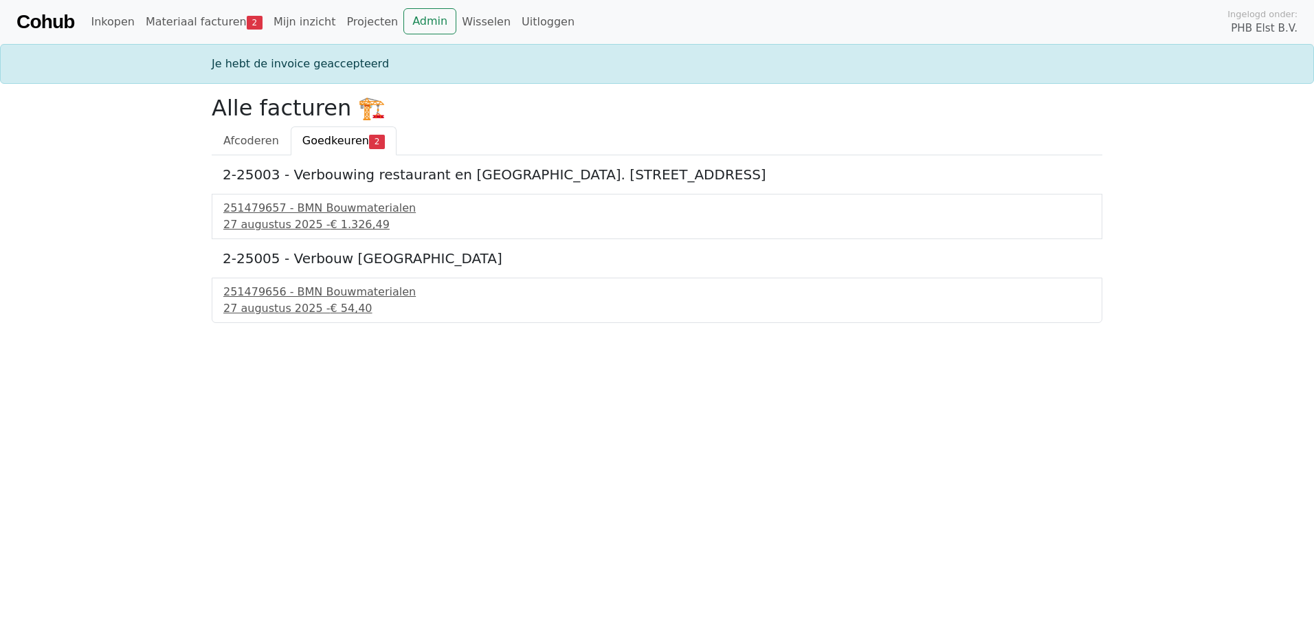
click at [56, 25] on link "Cohub" at bounding box center [45, 21] width 58 height 33
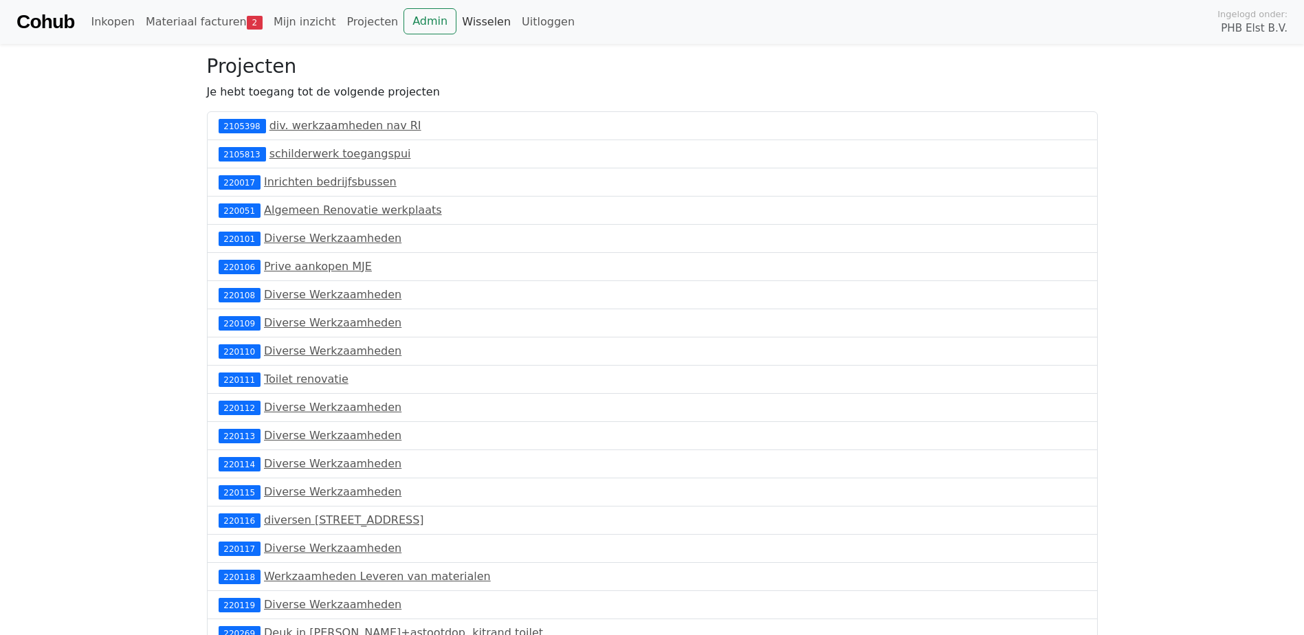
click at [456, 23] on link "Wisselen" at bounding box center [486, 21] width 60 height 27
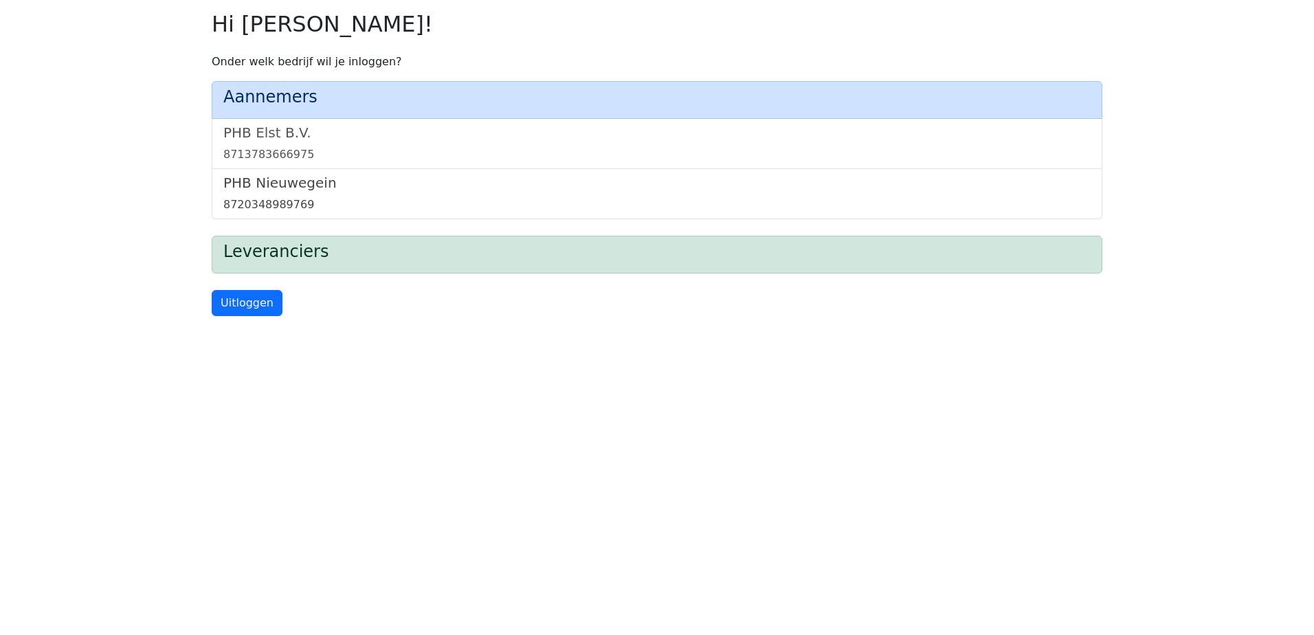
click at [291, 191] on h5 "PHB Nieuwegein" at bounding box center [657, 183] width 868 height 16
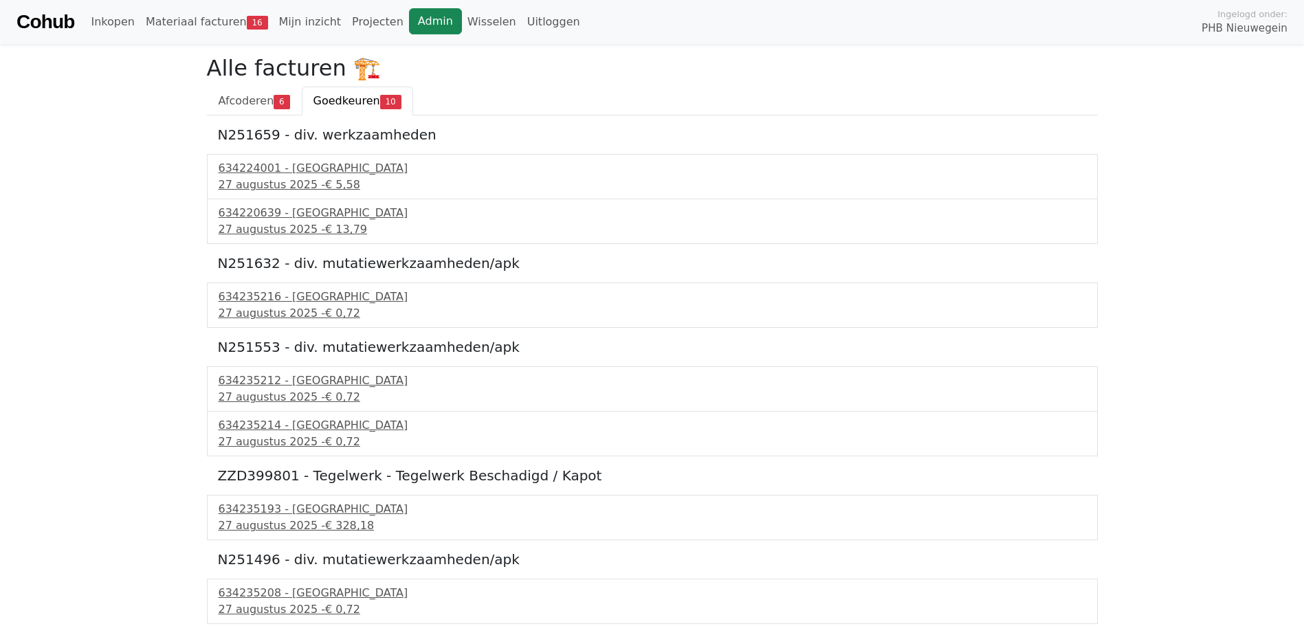
click at [409, 18] on link "Admin" at bounding box center [435, 21] width 53 height 26
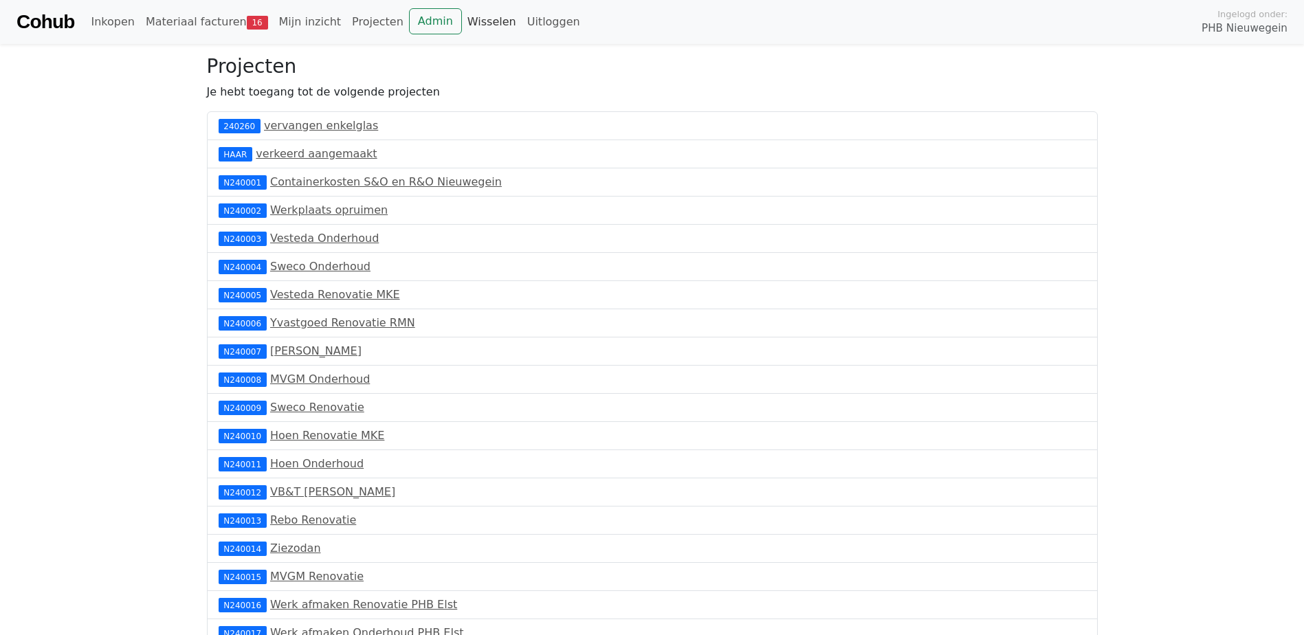
click at [468, 20] on link "Wisselen" at bounding box center [492, 21] width 60 height 27
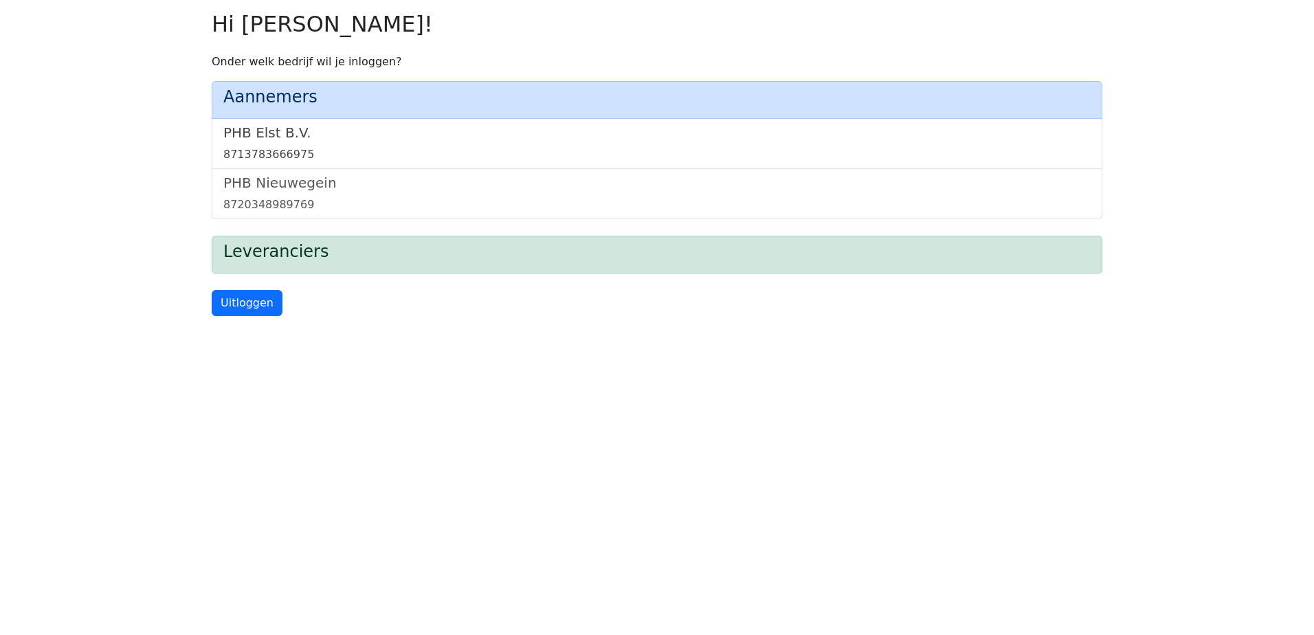
click at [256, 140] on h5 "PHB Elst B.V." at bounding box center [657, 132] width 868 height 16
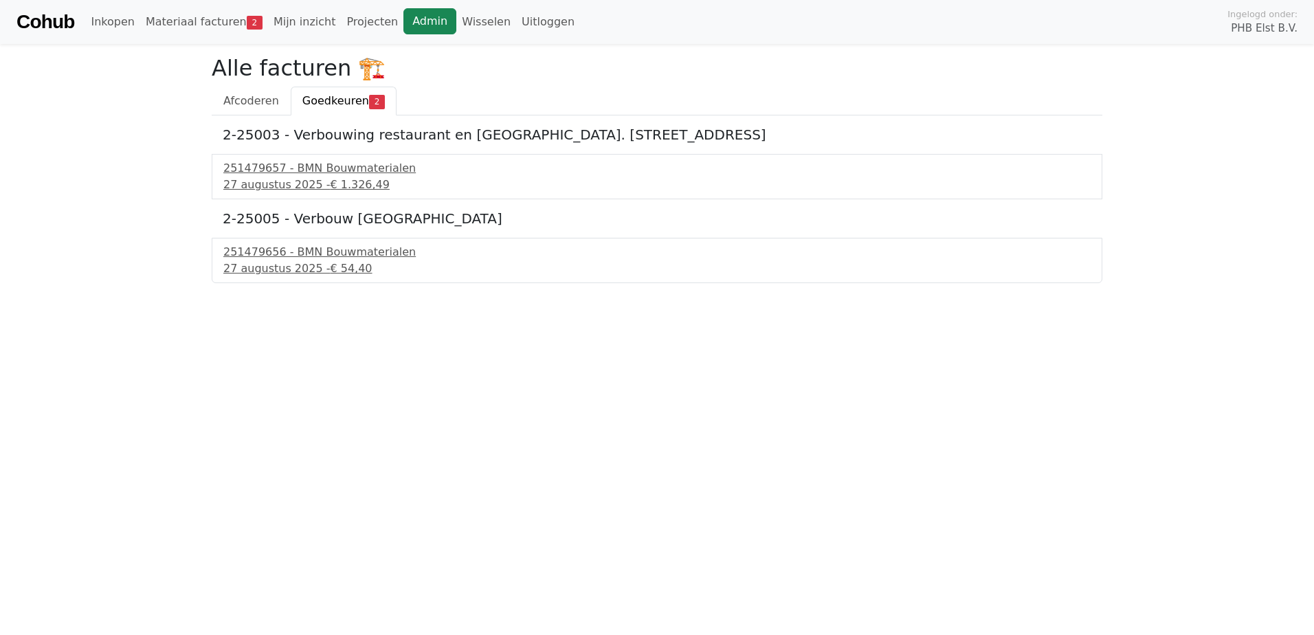
click at [404, 16] on link "Admin" at bounding box center [430, 21] width 53 height 26
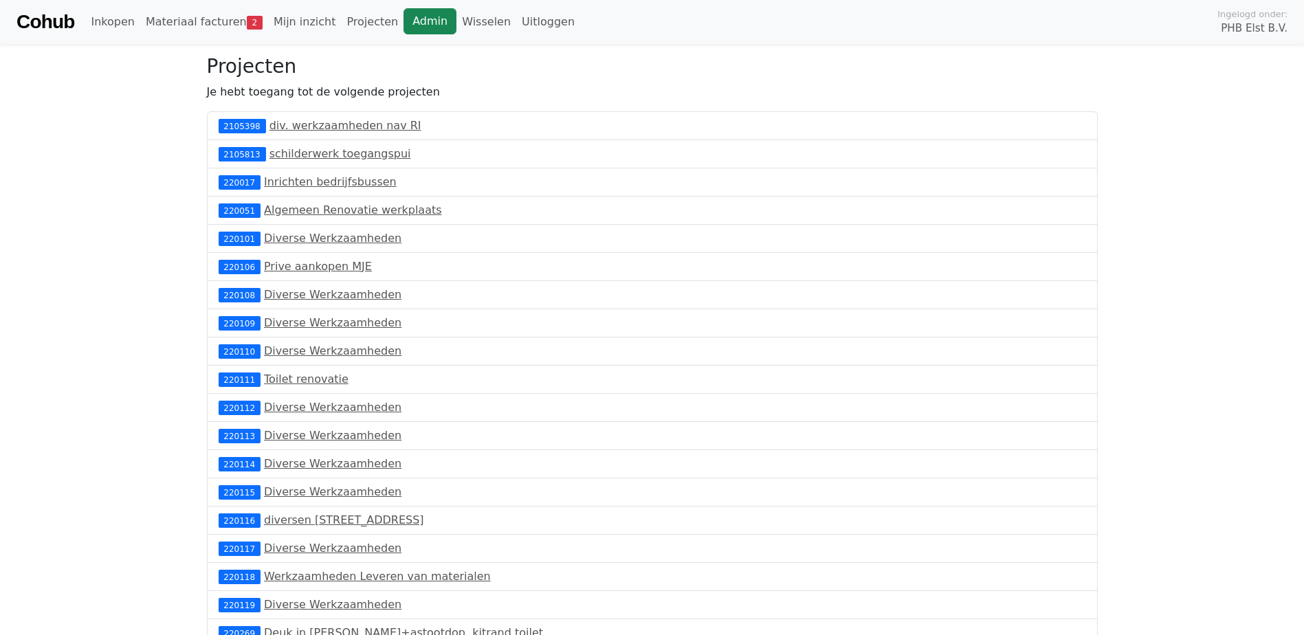
click at [404, 18] on link "Admin" at bounding box center [430, 21] width 53 height 26
